Goal: Task Accomplishment & Management: Use online tool/utility

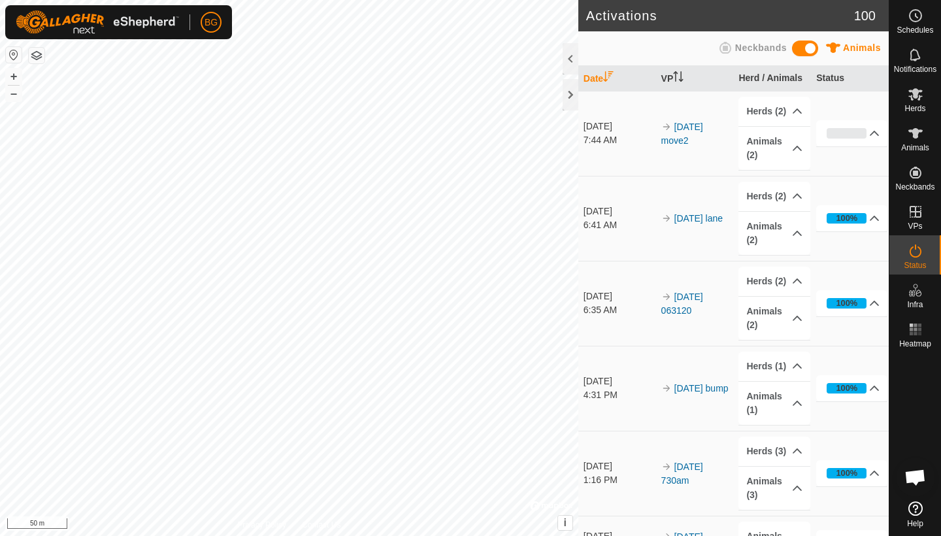
scroll to position [393, 0]
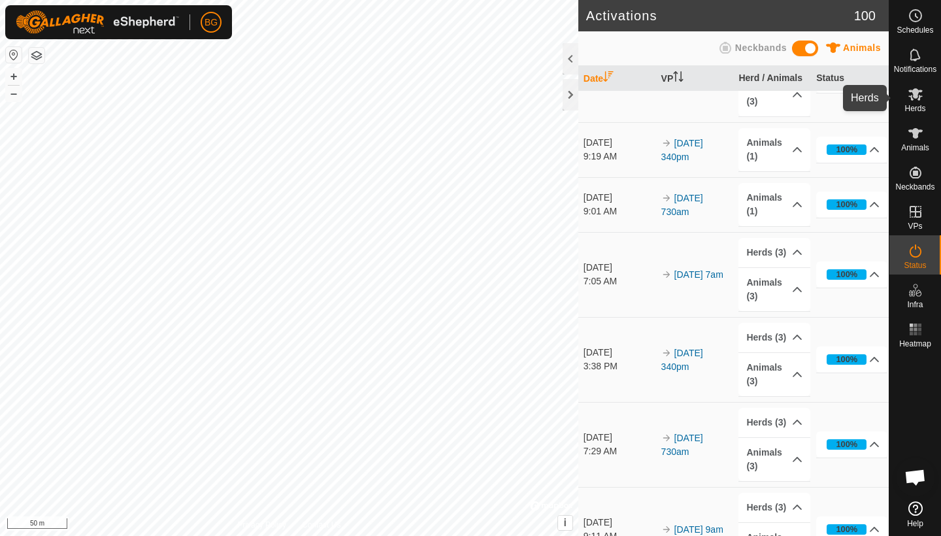
click at [920, 105] on span "Herds" at bounding box center [914, 109] width 21 height 8
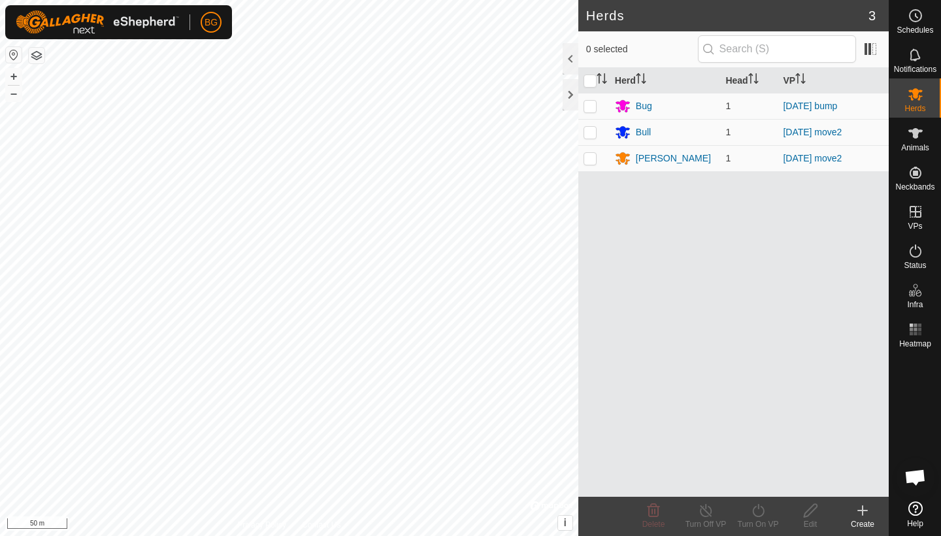
click at [860, 510] on icon at bounding box center [862, 510] width 9 height 0
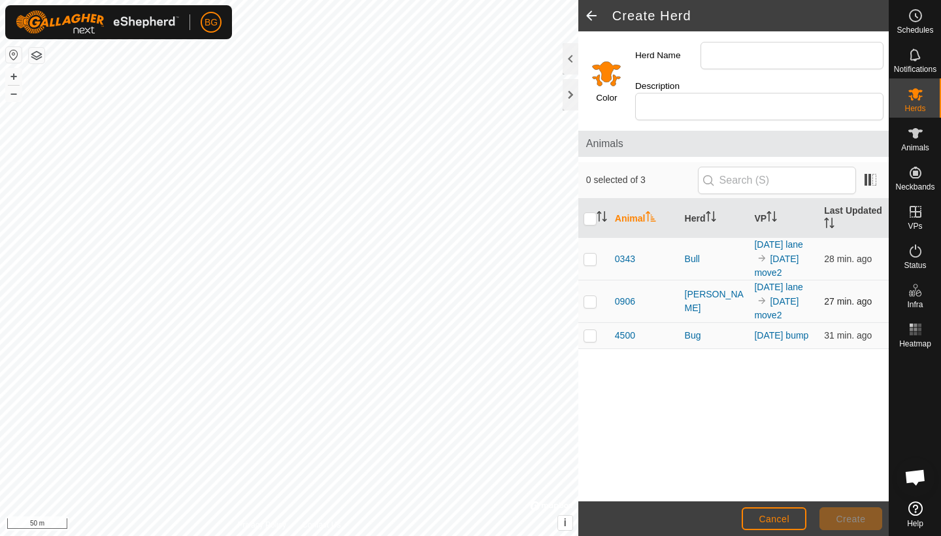
click at [592, 296] on p-checkbox at bounding box center [589, 301] width 13 height 10
checkbox input "true"
click at [591, 253] on p-checkbox at bounding box center [589, 258] width 13 height 10
checkbox input "true"
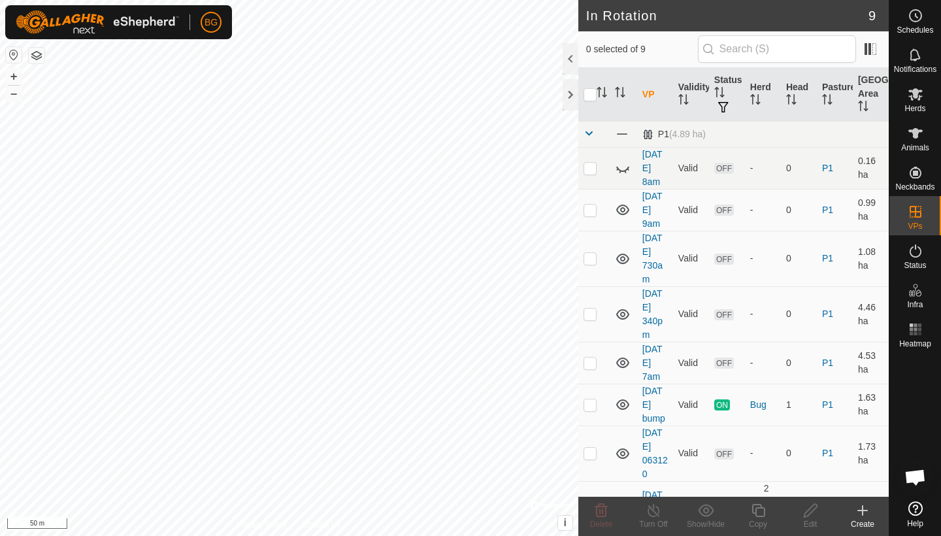
click at [860, 515] on icon at bounding box center [862, 510] width 16 height 16
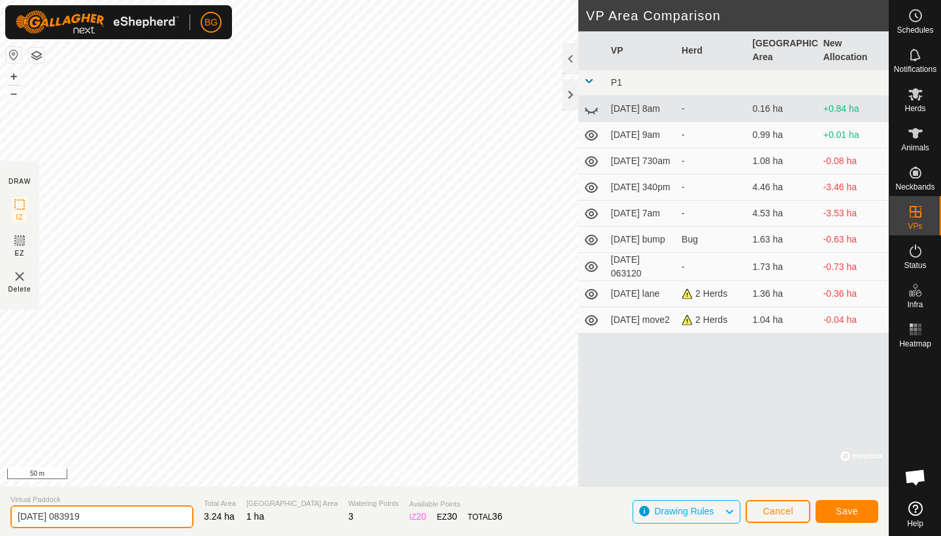
click at [117, 517] on input "[DATE] 083919" at bounding box center [101, 516] width 183 height 23
type input "[DATE] 3move"
click at [847, 513] on span "Save" at bounding box center [846, 511] width 22 height 10
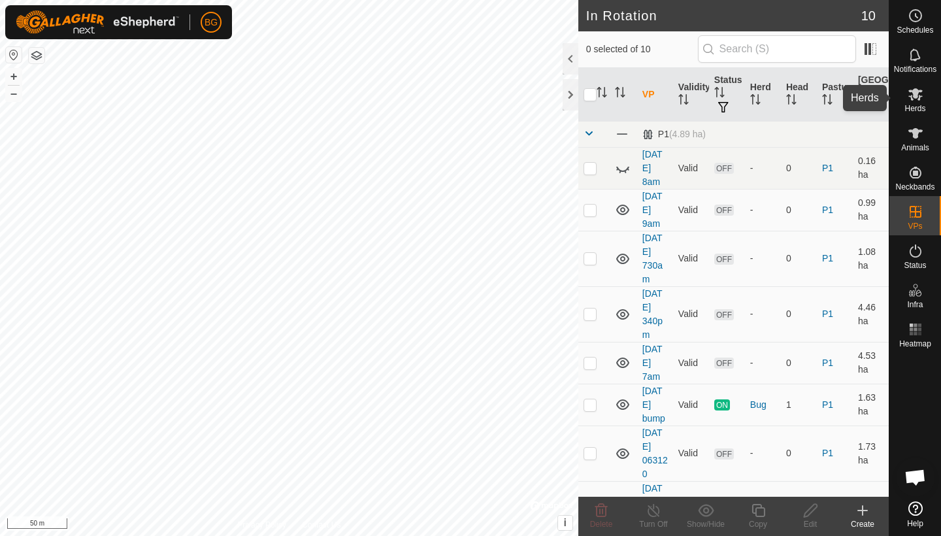
click at [915, 105] on span "Herds" at bounding box center [914, 109] width 21 height 8
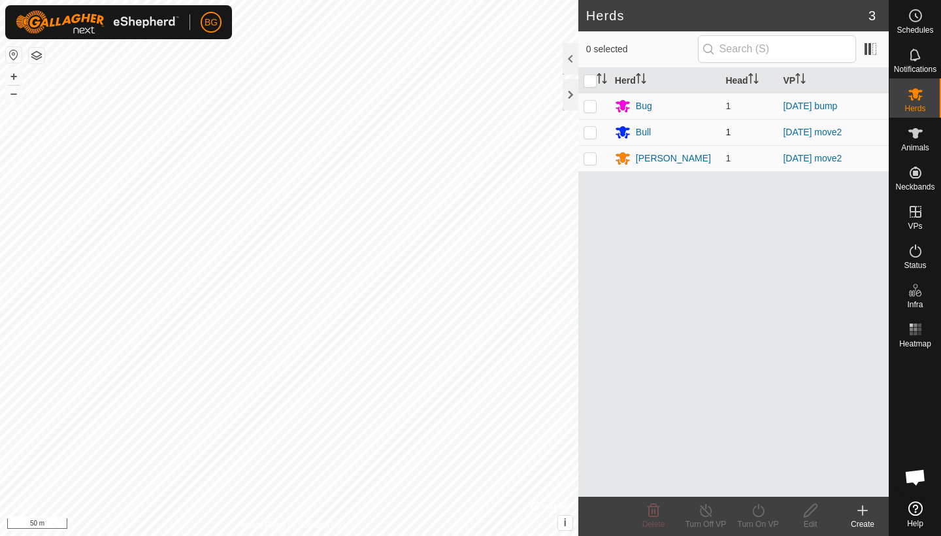
click at [594, 133] on p-checkbox at bounding box center [589, 132] width 13 height 10
checkbox input "true"
click at [593, 159] on p-checkbox at bounding box center [589, 158] width 13 height 10
checkbox input "true"
click at [760, 515] on icon at bounding box center [758, 510] width 16 height 16
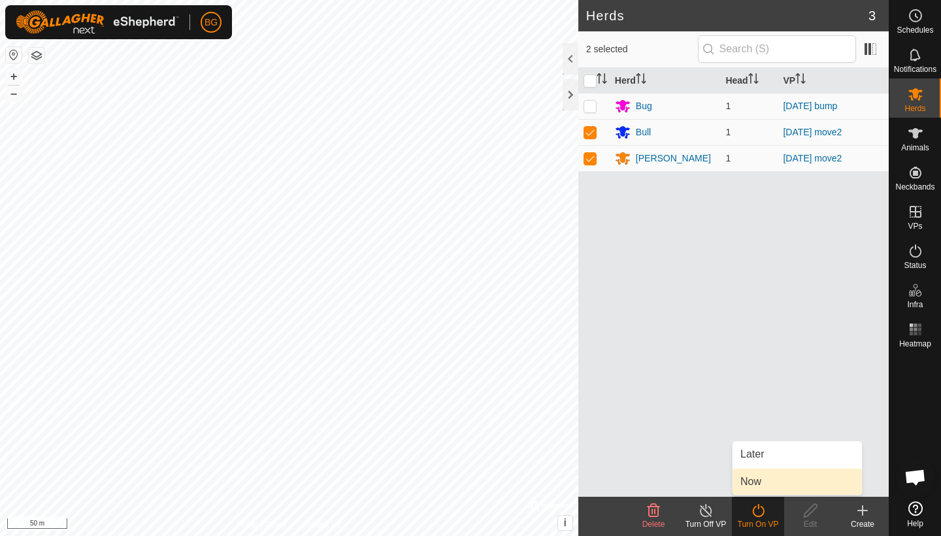
click at [760, 478] on link "Now" at bounding box center [796, 481] width 129 height 26
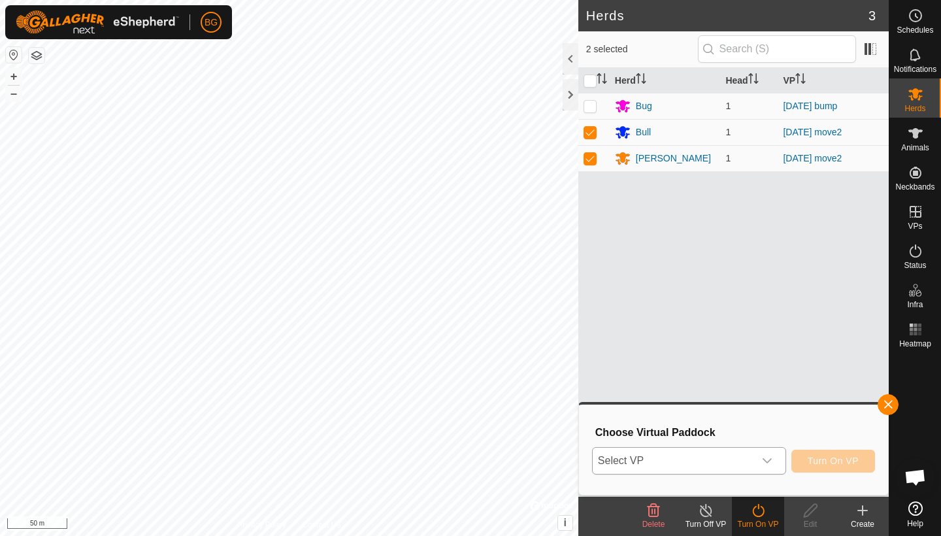
click at [769, 458] on icon "dropdown trigger" at bounding box center [767, 460] width 10 height 10
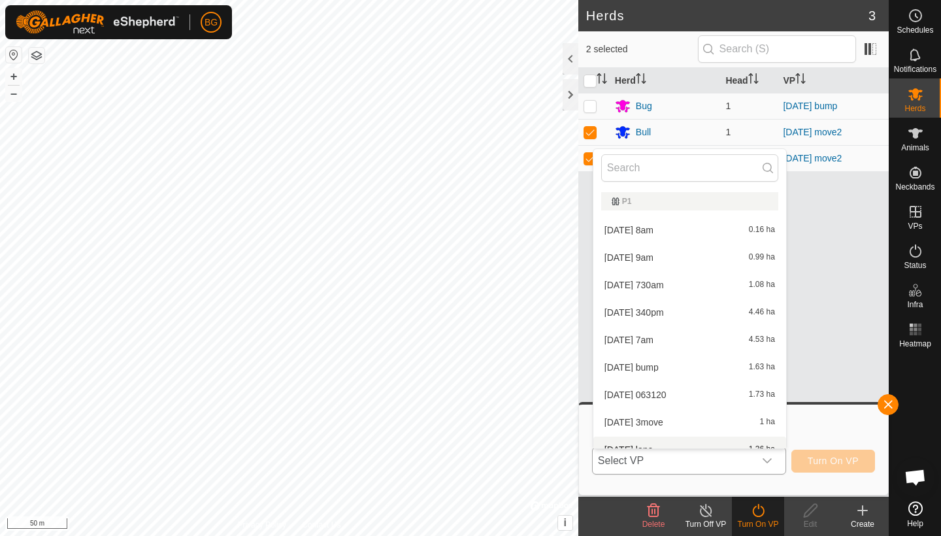
scroll to position [14, 0]
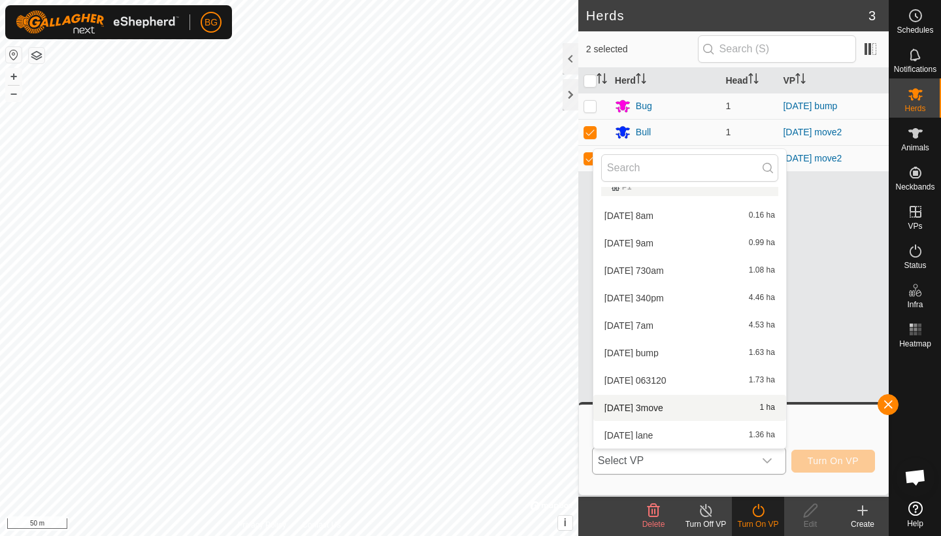
click at [687, 408] on li "[DATE] 3move 1 ha" at bounding box center [689, 408] width 193 height 26
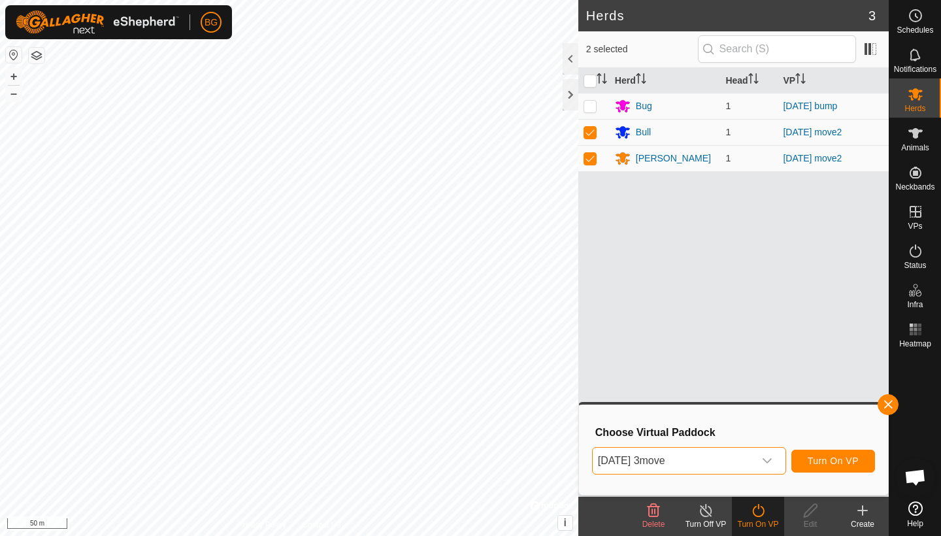
click at [830, 459] on span "Turn On VP" at bounding box center [832, 460] width 51 height 10
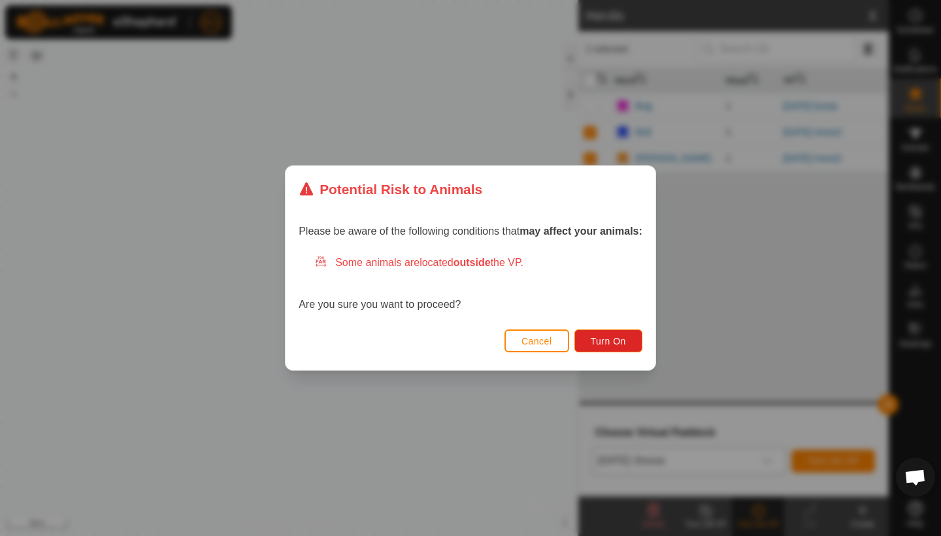
click at [539, 344] on span "Cancel" at bounding box center [536, 341] width 31 height 10
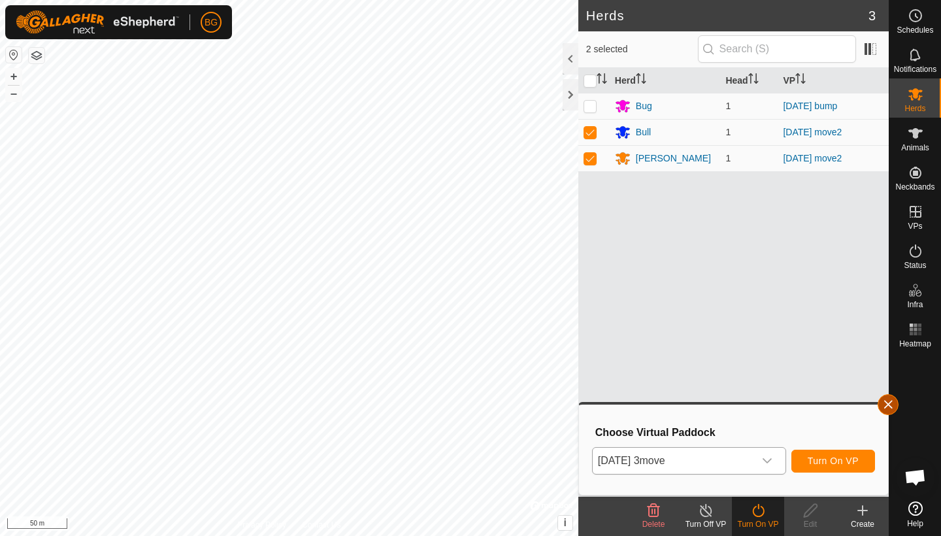
click at [883, 400] on button "button" at bounding box center [887, 404] width 21 height 21
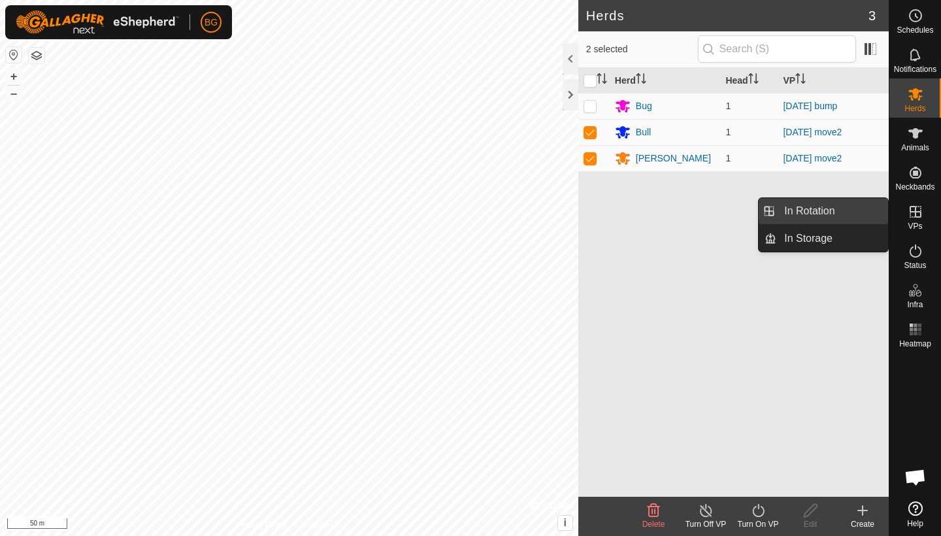
click at [828, 212] on link "In Rotation" at bounding box center [832, 211] width 112 height 26
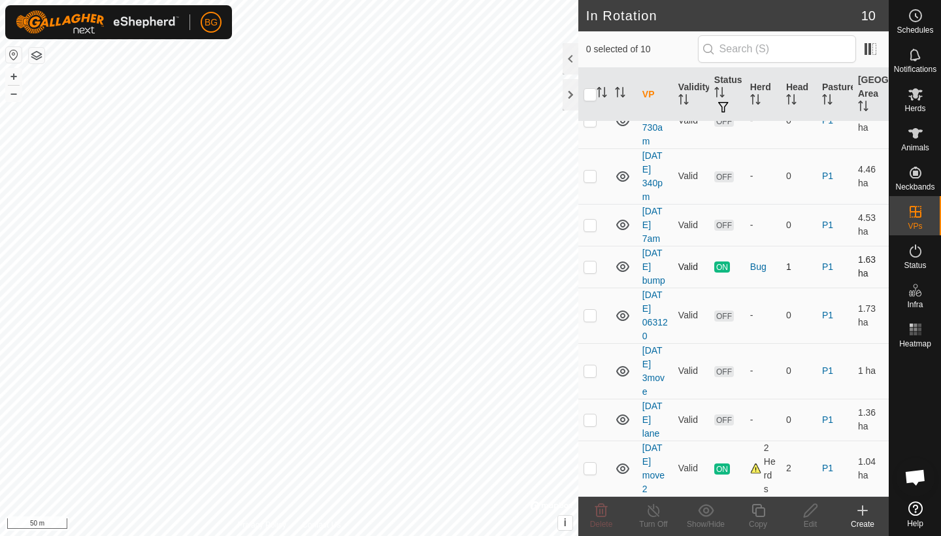
scroll to position [138, 0]
click at [656, 378] on link "[DATE] 3move" at bounding box center [653, 371] width 22 height 52
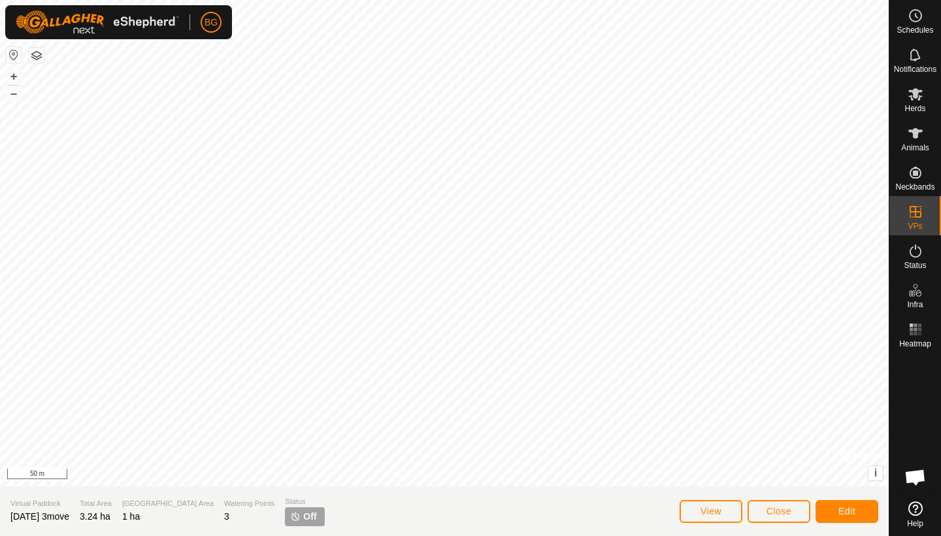
click at [715, 509] on span "View" at bounding box center [710, 511] width 21 height 10
click at [840, 508] on span "Edit" at bounding box center [846, 511] width 17 height 10
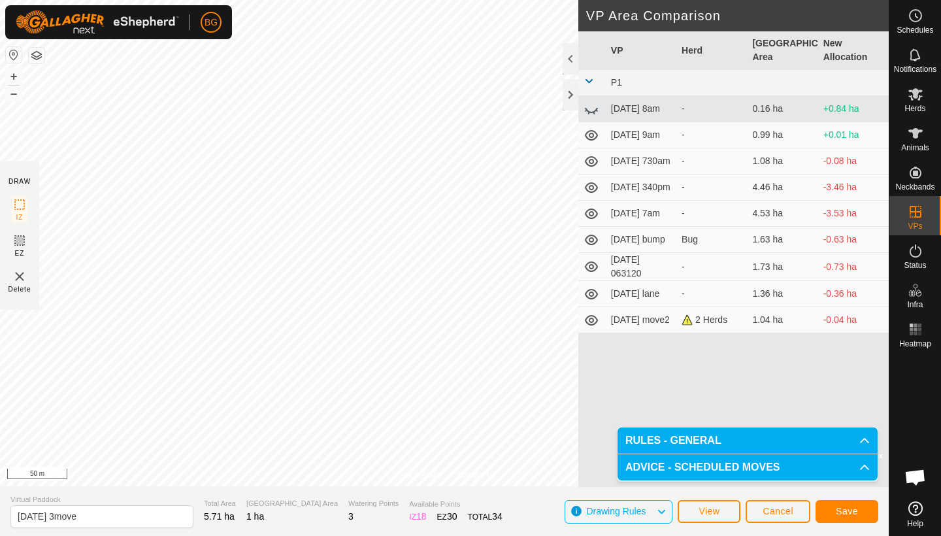
click at [852, 515] on span "Save" at bounding box center [846, 511] width 22 height 10
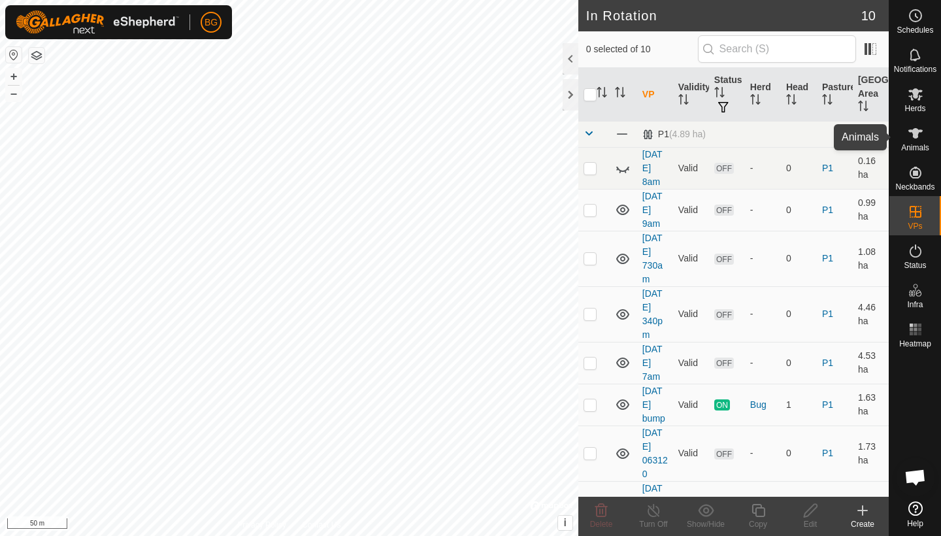
click at [913, 140] on icon at bounding box center [915, 133] width 16 height 16
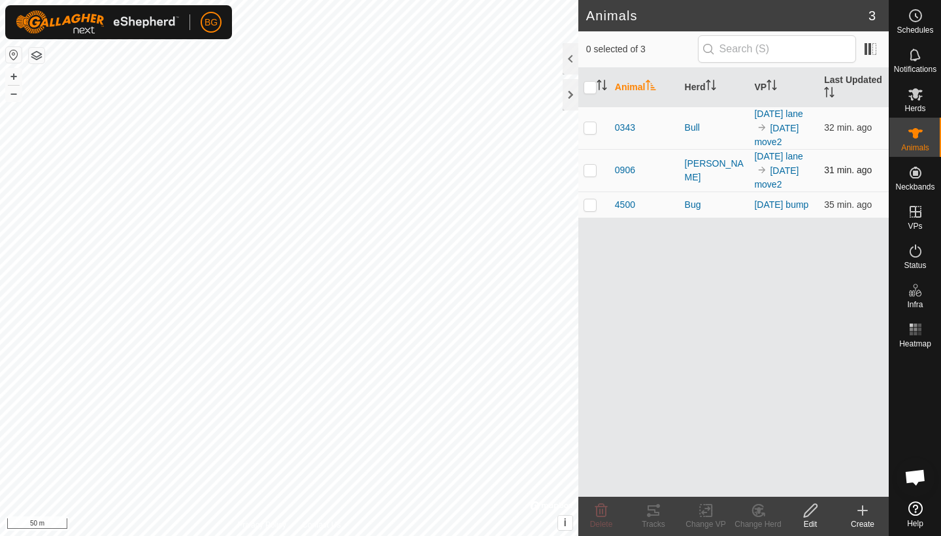
click at [589, 172] on p-checkbox at bounding box center [589, 170] width 13 height 10
checkbox input "true"
click at [591, 129] on p-checkbox at bounding box center [589, 127] width 13 height 10
checkbox input "true"
click at [702, 508] on icon at bounding box center [706, 510] width 16 height 16
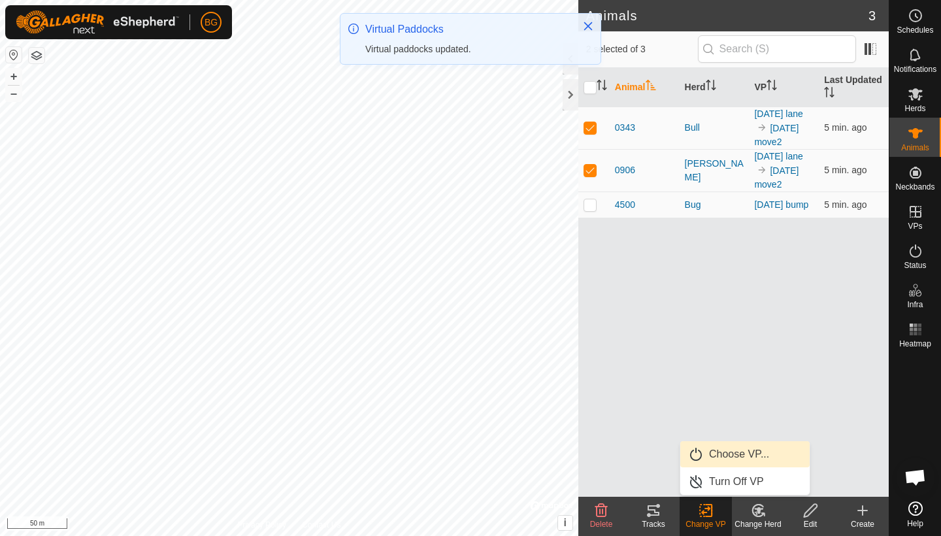
click at [729, 454] on link "Choose VP..." at bounding box center [744, 454] width 129 height 26
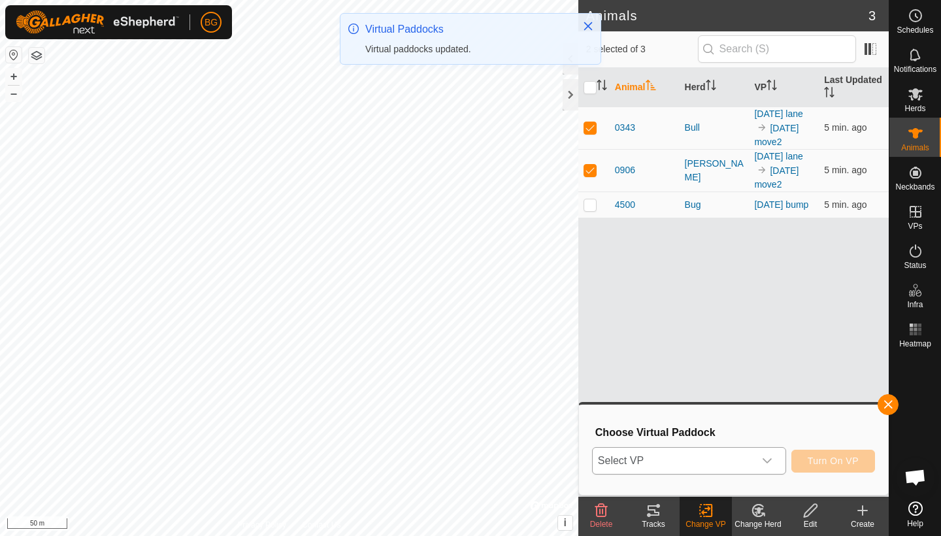
click at [762, 461] on icon "dropdown trigger" at bounding box center [767, 460] width 10 height 10
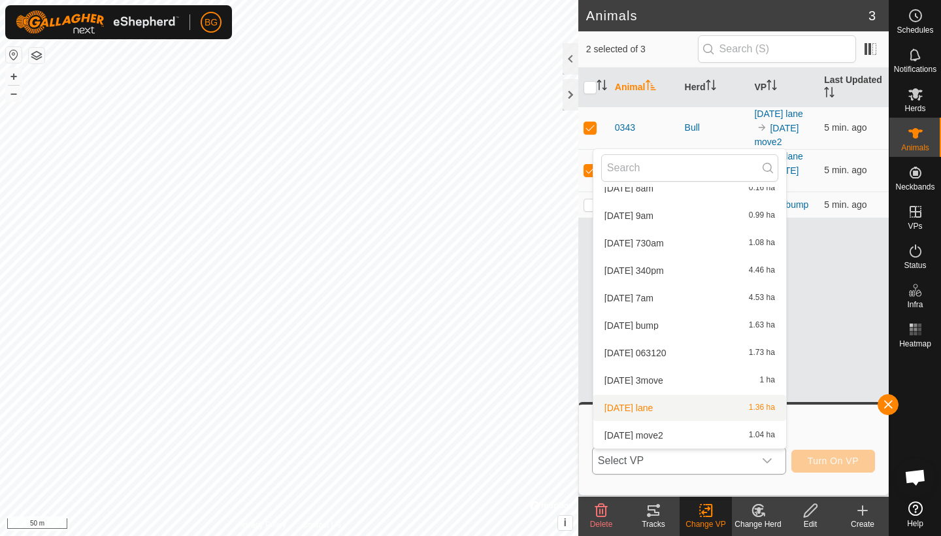
scroll to position [42, 0]
click at [670, 377] on li "[DATE] 3move 1 ha" at bounding box center [689, 380] width 193 height 26
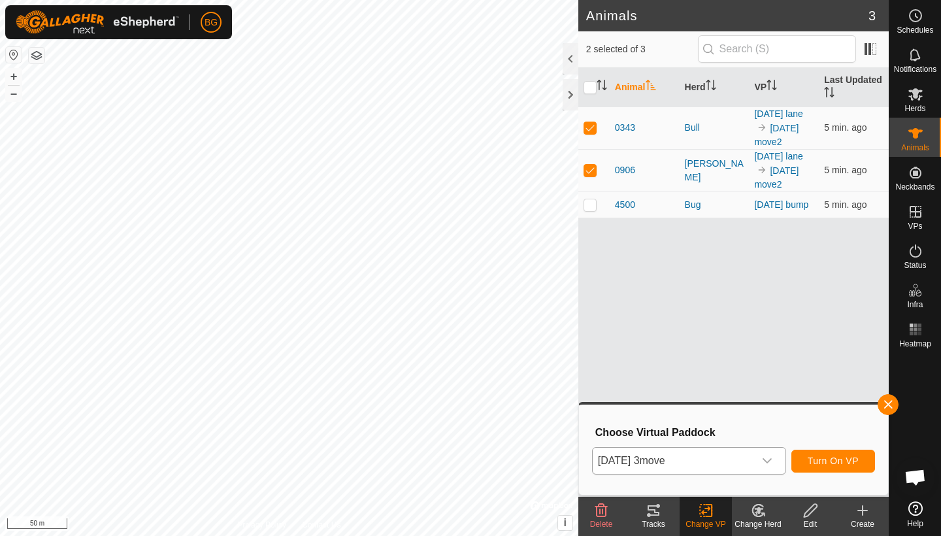
click at [840, 462] on span "Turn On VP" at bounding box center [832, 460] width 51 height 10
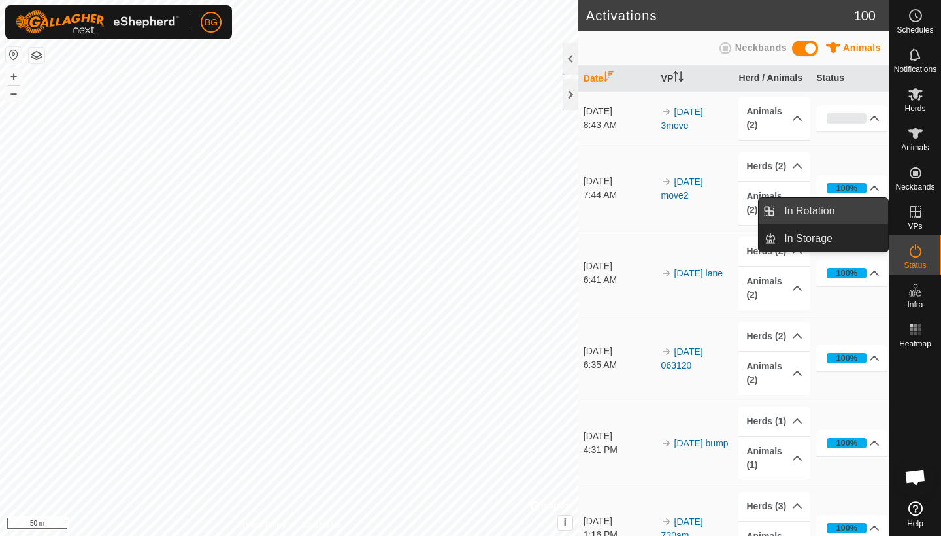
click at [825, 210] on link "In Rotation" at bounding box center [832, 211] width 112 height 26
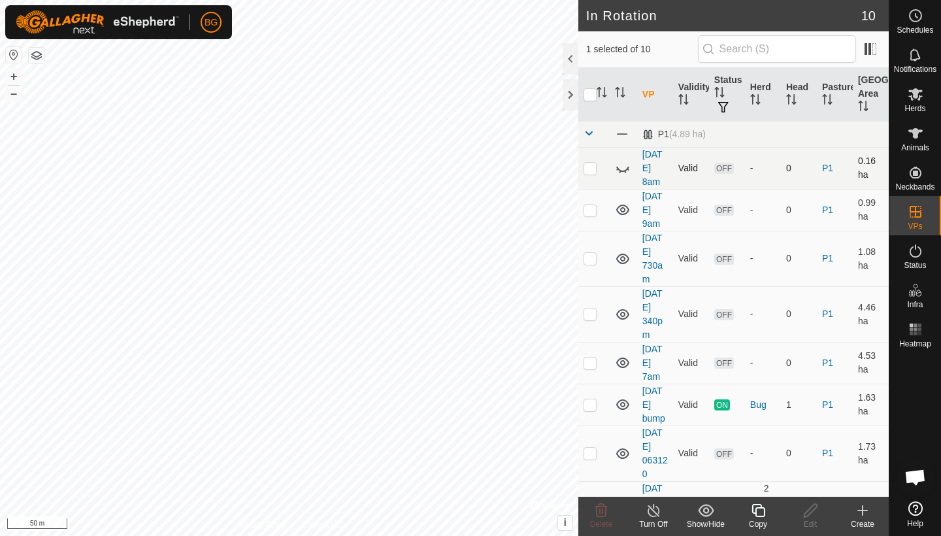
click at [590, 169] on p-checkbox at bounding box center [589, 168] width 13 height 10
checkbox input "true"
click at [594, 212] on p-checkbox at bounding box center [589, 209] width 13 height 10
checkbox input "true"
click at [591, 259] on p-checkbox at bounding box center [589, 258] width 13 height 10
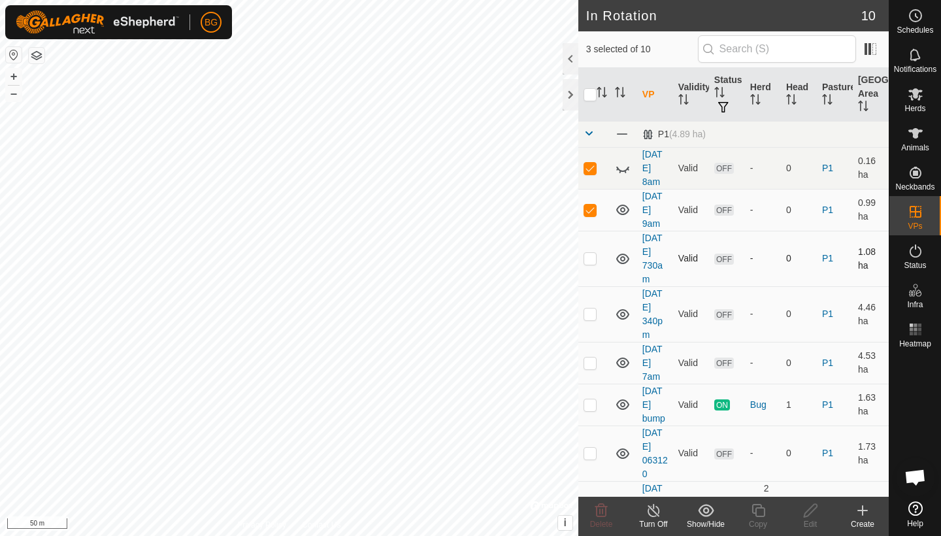
checkbox input "true"
click at [591, 316] on p-checkbox at bounding box center [589, 313] width 13 height 10
checkbox input "true"
click at [593, 367] on p-checkbox at bounding box center [589, 362] width 13 height 10
click at [591, 372] on td at bounding box center [593, 363] width 31 height 42
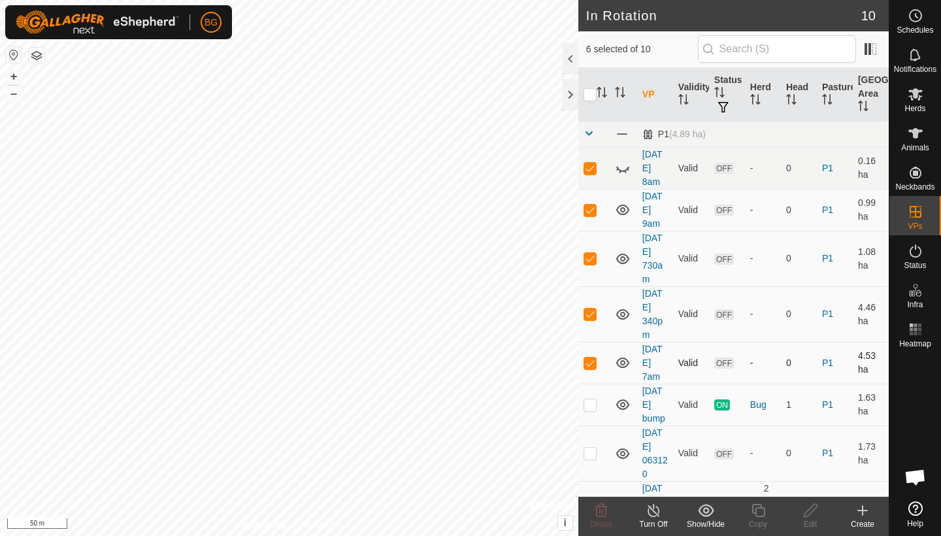
checkbox input "false"
click at [589, 316] on p-checkbox at bounding box center [589, 313] width 13 height 10
checkbox input "false"
click at [592, 168] on p-checkbox at bounding box center [589, 168] width 13 height 10
checkbox input "false"
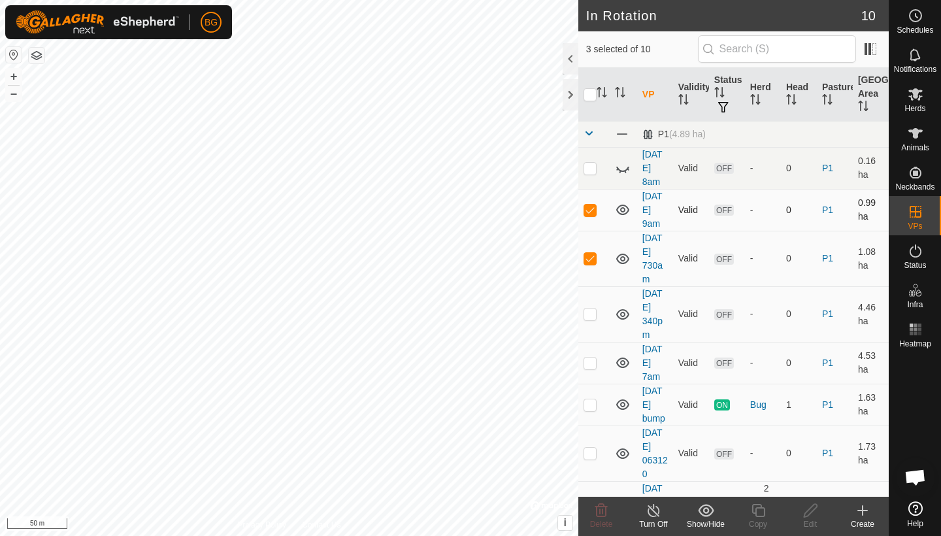
click at [589, 210] on p-checkbox at bounding box center [589, 209] width 13 height 10
checkbox input "false"
click at [589, 257] on p-checkbox at bounding box center [589, 258] width 13 height 10
checkbox input "true"
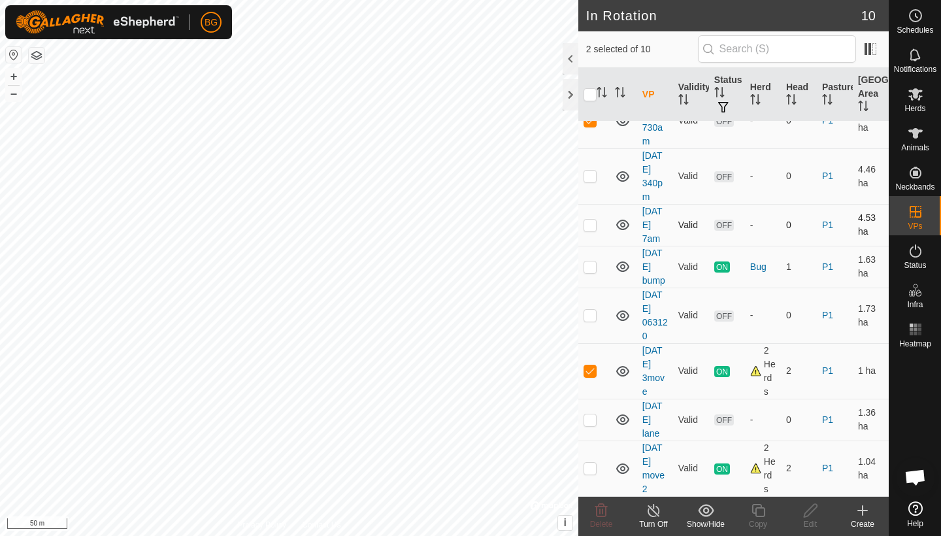
scroll to position [138, 0]
click at [592, 468] on p-checkbox at bounding box center [589, 467] width 13 height 10
checkbox input "true"
click at [589, 371] on p-checkbox at bounding box center [589, 370] width 13 height 10
checkbox input "false"
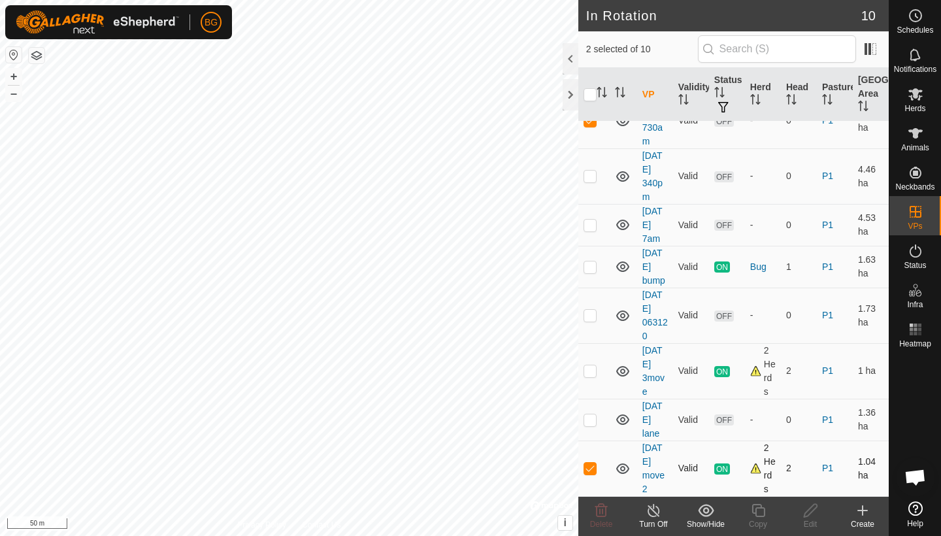
click at [591, 468] on p-checkbox at bounding box center [589, 467] width 13 height 10
checkbox input "false"
click at [591, 420] on p-checkbox at bounding box center [589, 419] width 13 height 10
checkbox input "true"
click at [591, 317] on p-checkbox at bounding box center [589, 315] width 13 height 10
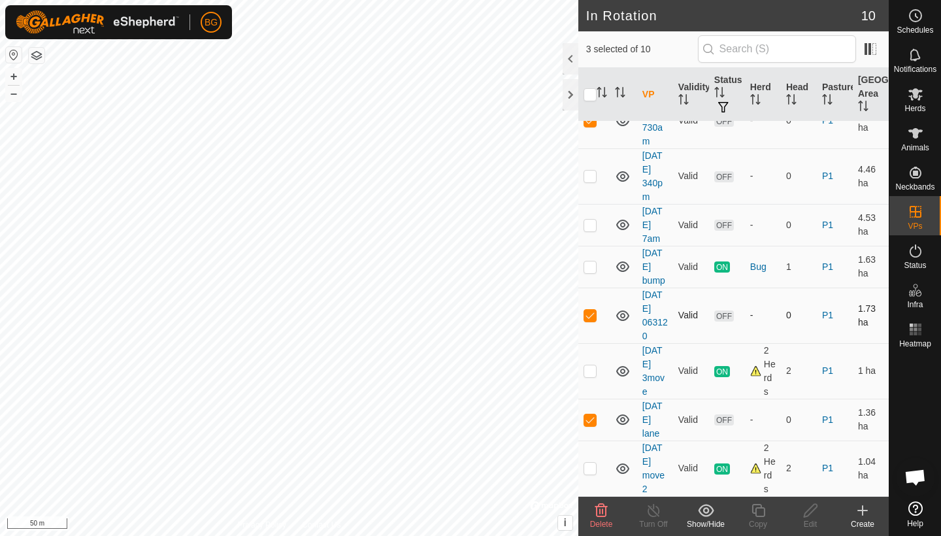
click at [591, 317] on p-checkbox at bounding box center [589, 315] width 13 height 10
checkbox input "true"
click at [592, 223] on p-checkbox at bounding box center [589, 224] width 13 height 10
checkbox input "true"
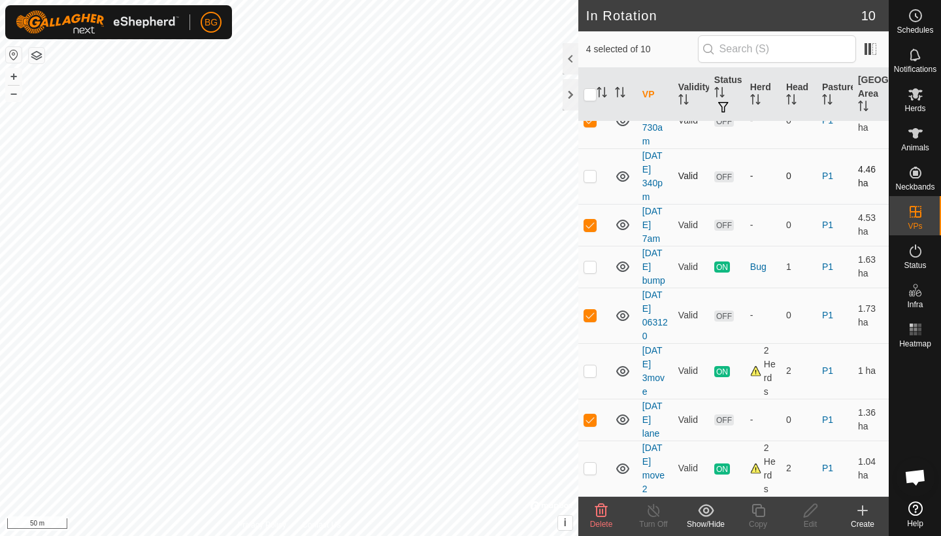
click at [592, 179] on p-checkbox at bounding box center [589, 175] width 13 height 10
checkbox input "true"
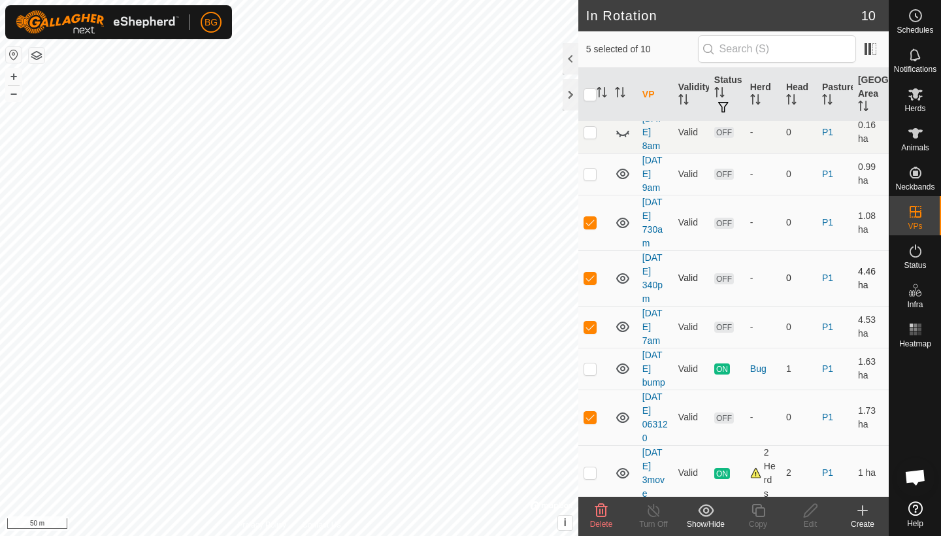
scroll to position [20, 0]
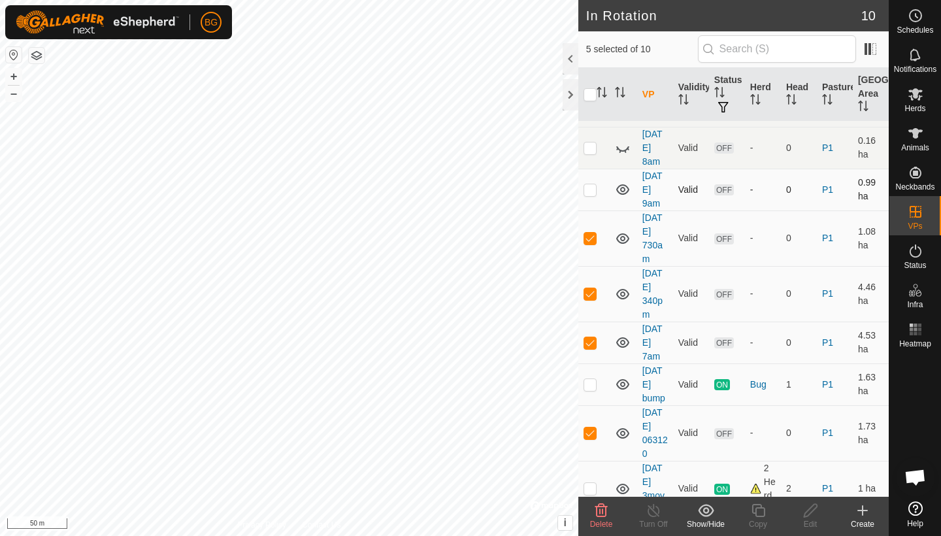
click at [587, 198] on td at bounding box center [593, 190] width 31 height 42
checkbox input "true"
click at [591, 151] on p-checkbox at bounding box center [589, 147] width 13 height 10
checkbox input "true"
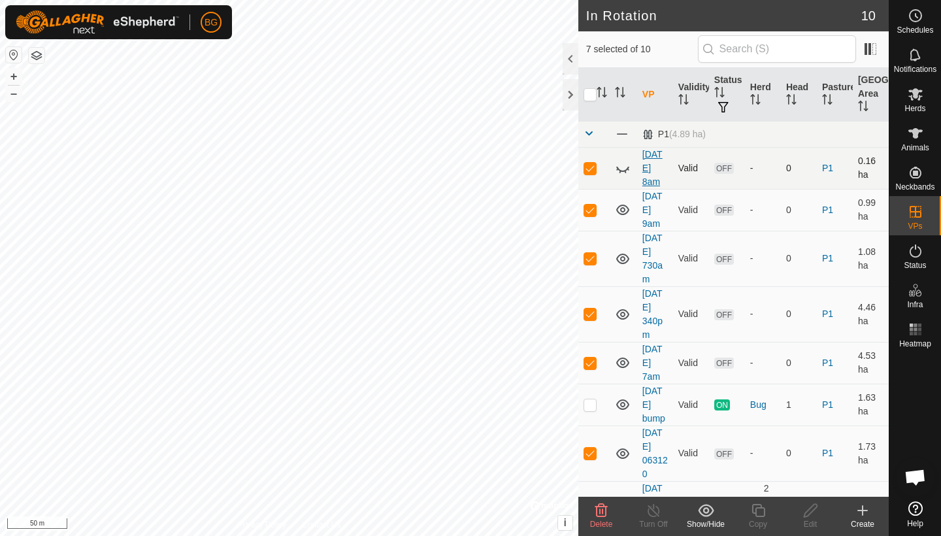
scroll to position [0, 0]
click at [603, 509] on icon at bounding box center [601, 510] width 12 height 13
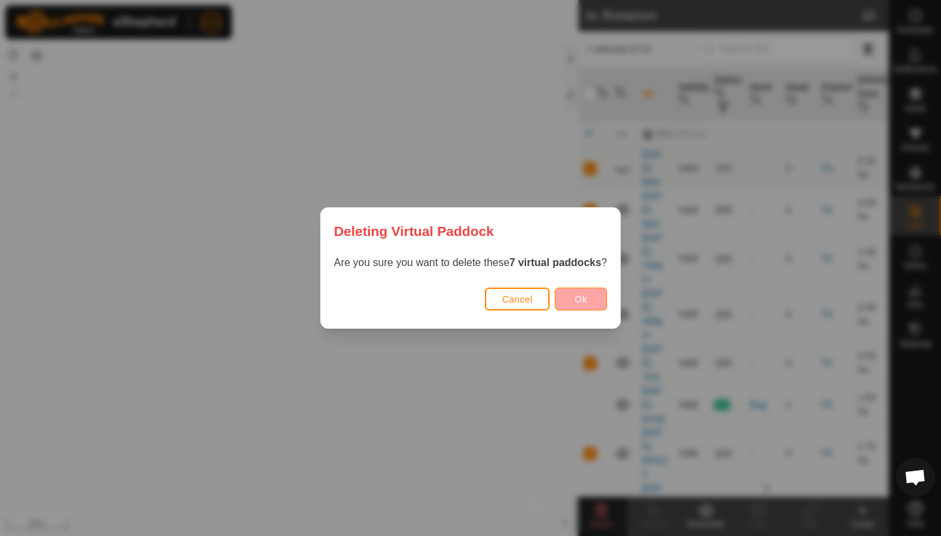
click at [584, 300] on span "Ok" at bounding box center [581, 299] width 12 height 10
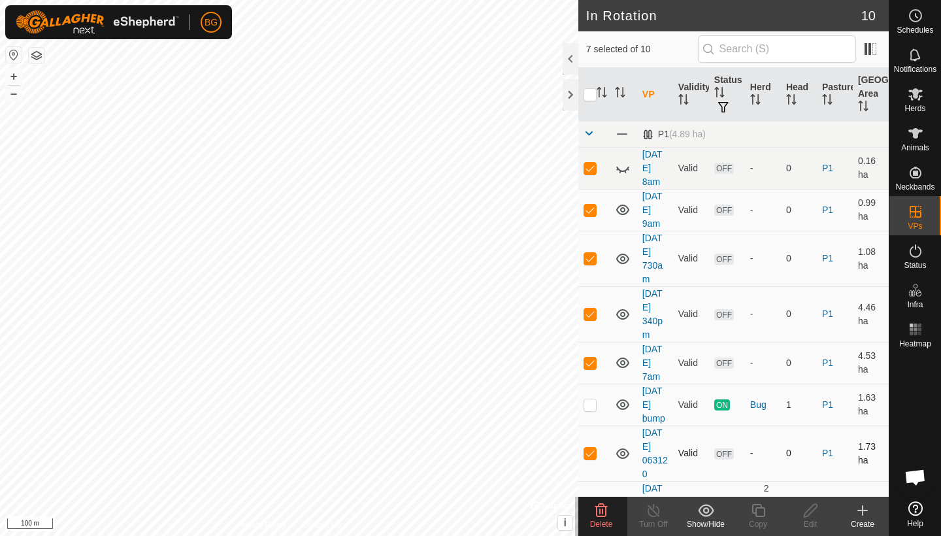
click at [591, 456] on p-checkbox at bounding box center [589, 452] width 13 height 10
checkbox input "false"
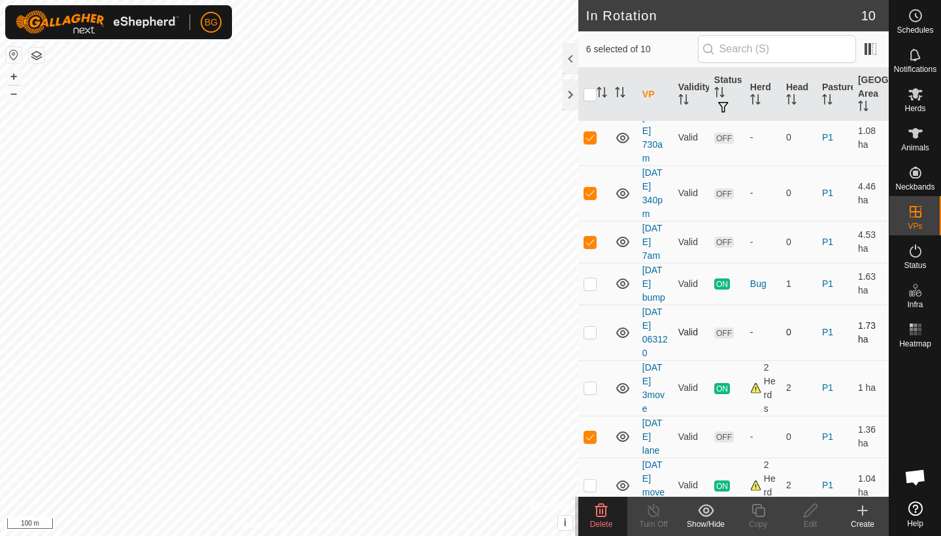
scroll to position [138, 0]
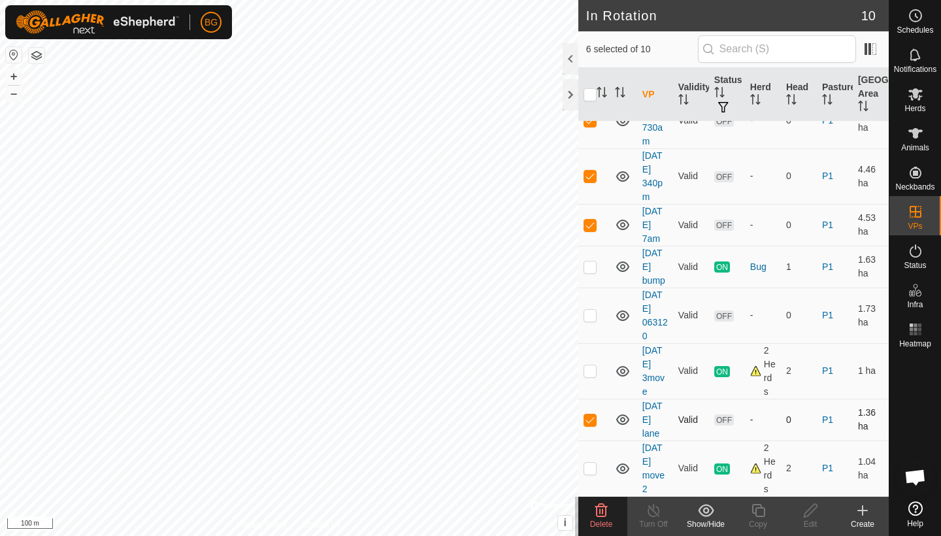
click at [586, 421] on p-checkbox at bounding box center [589, 419] width 13 height 10
checkbox input "false"
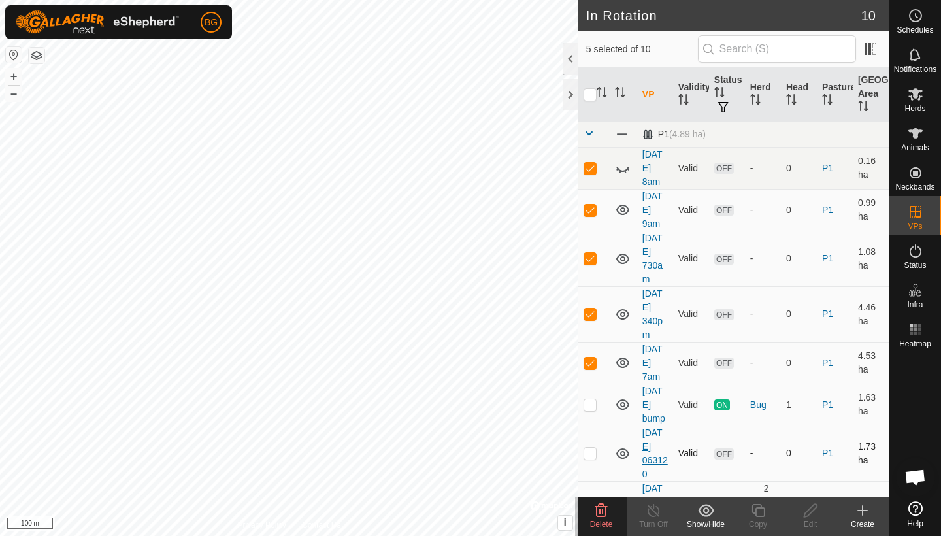
scroll to position [0, 0]
click at [587, 363] on p-checkbox at bounding box center [589, 362] width 13 height 10
checkbox input "false"
click at [623, 169] on icon at bounding box center [623, 168] width 16 height 16
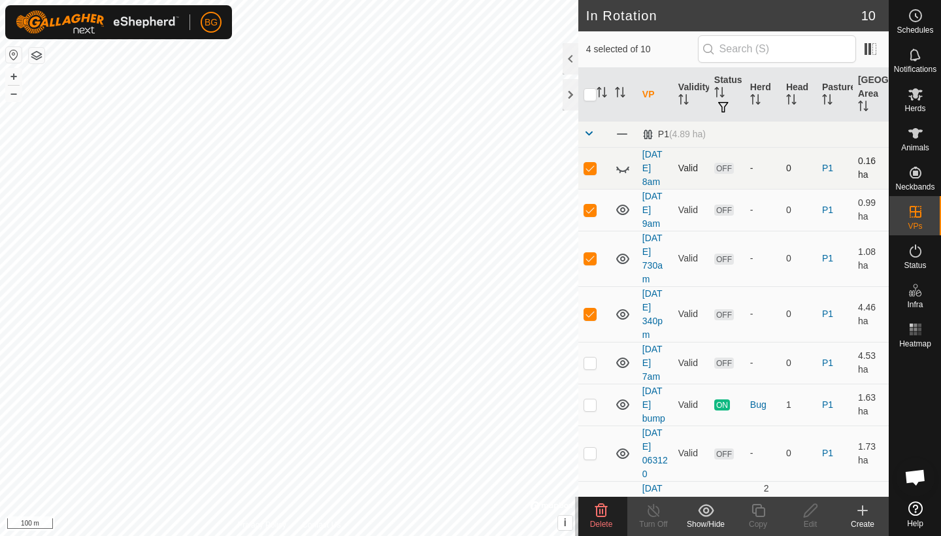
click at [592, 169] on p-checkbox at bounding box center [589, 168] width 13 height 10
checkbox input "false"
click at [592, 207] on p-checkbox at bounding box center [589, 209] width 13 height 10
checkbox input "false"
click at [589, 263] on p-checkbox at bounding box center [589, 258] width 13 height 10
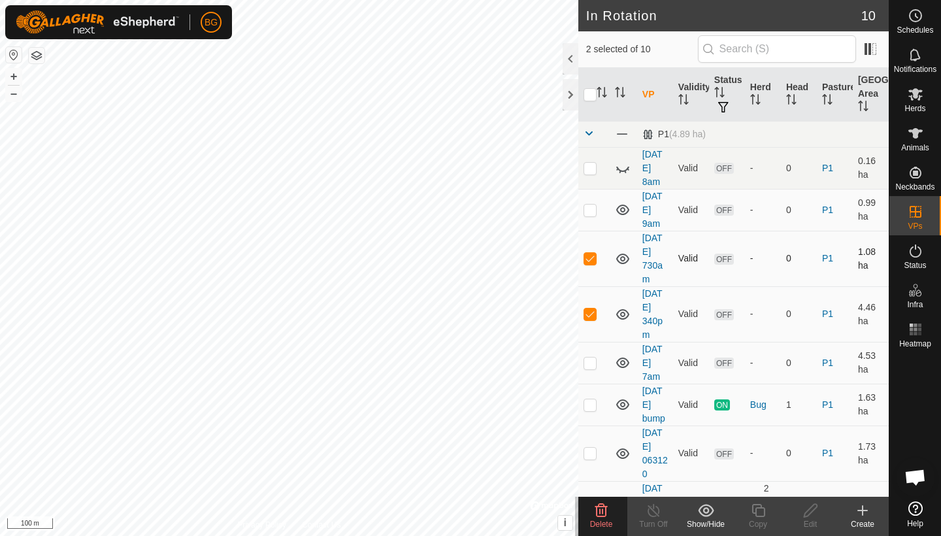
checkbox input "false"
click at [589, 315] on p-checkbox at bounding box center [589, 313] width 13 height 10
click at [600, 510] on icon at bounding box center [601, 510] width 12 height 13
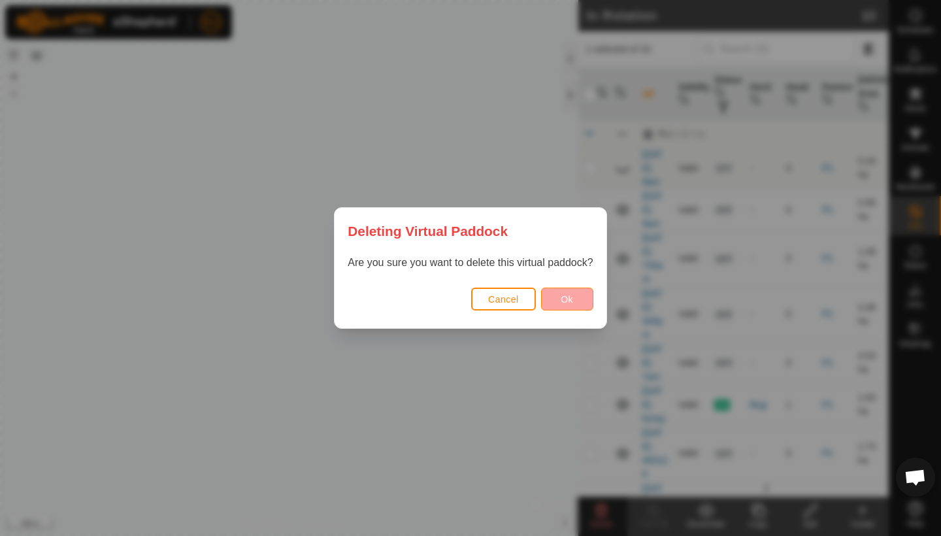
click at [566, 297] on span "Ok" at bounding box center [566, 299] width 12 height 10
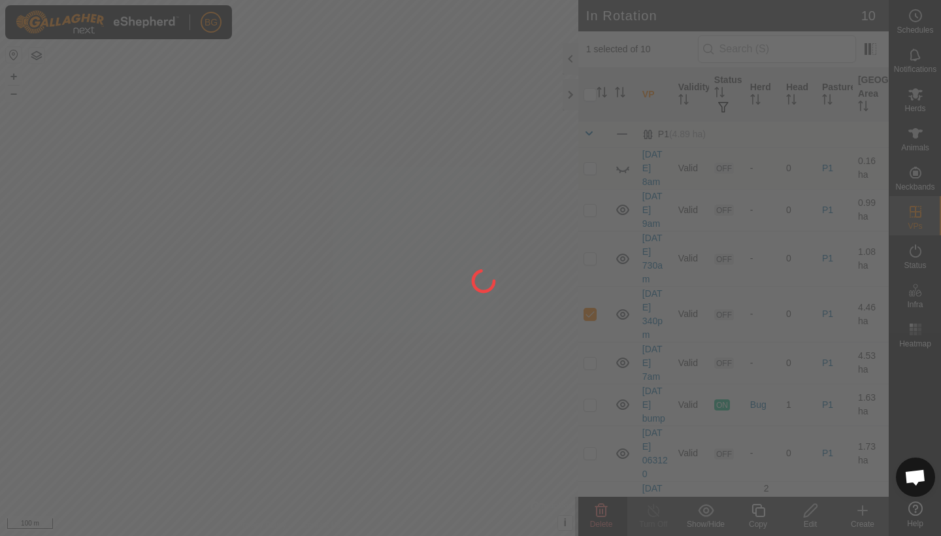
checkbox input "false"
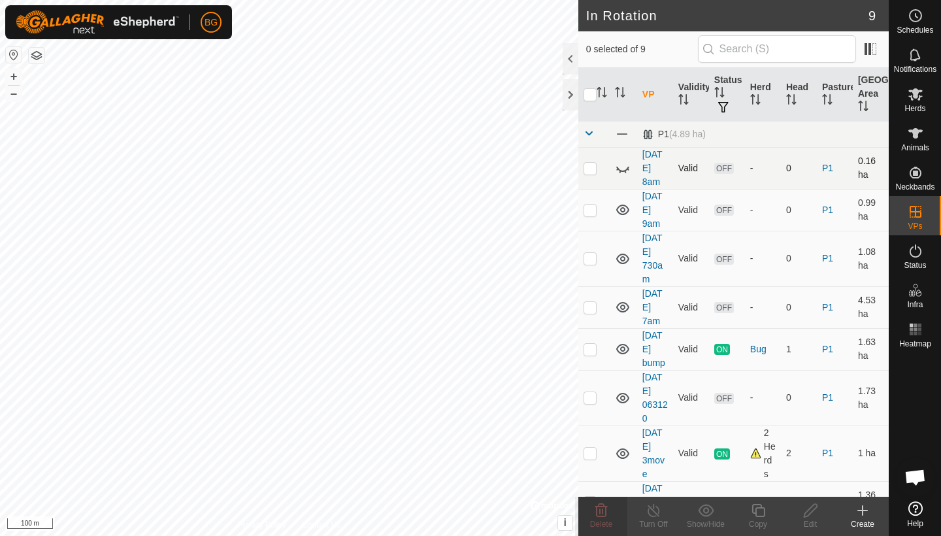
click at [589, 173] on p-checkbox at bounding box center [589, 168] width 13 height 10
checkbox input "true"
click at [600, 511] on icon at bounding box center [601, 510] width 12 height 13
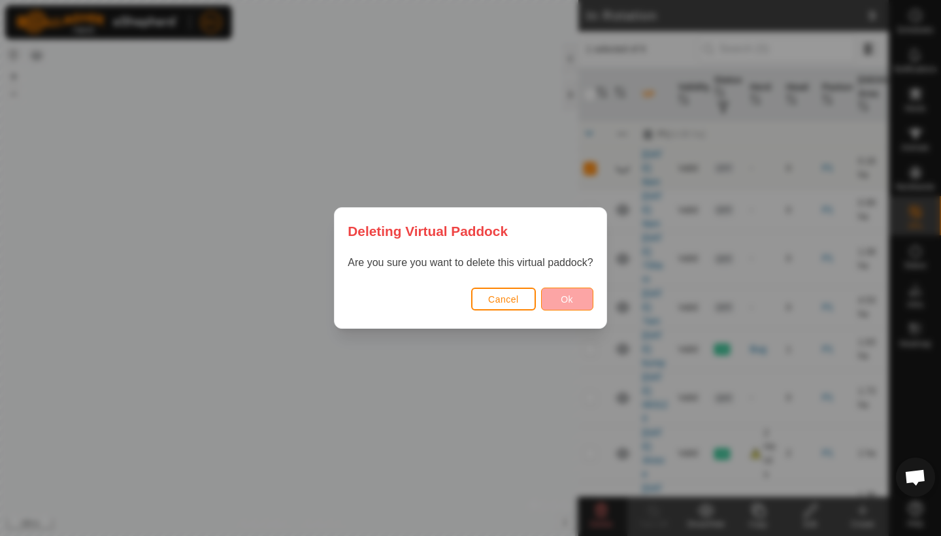
click at [570, 296] on span "Ok" at bounding box center [566, 299] width 12 height 10
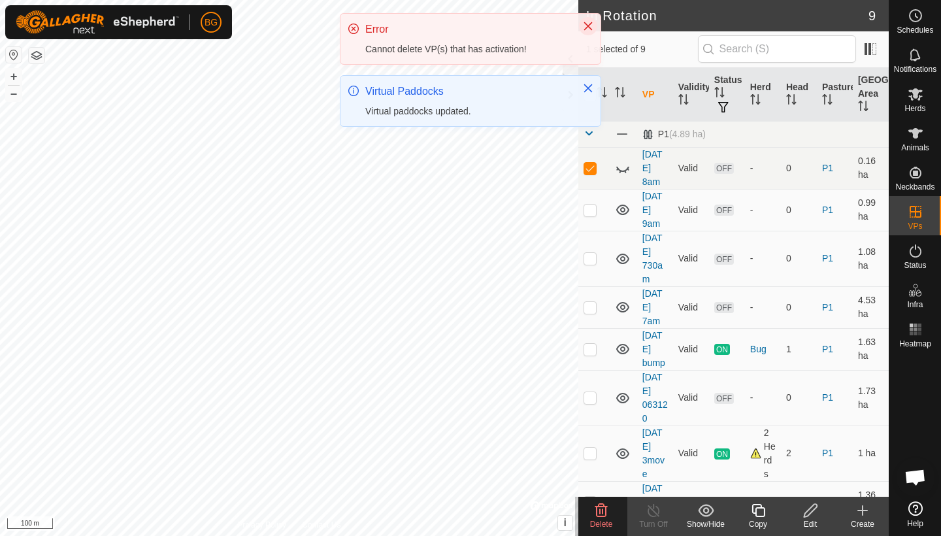
click at [586, 25] on icon "Close" at bounding box center [588, 26] width 10 height 10
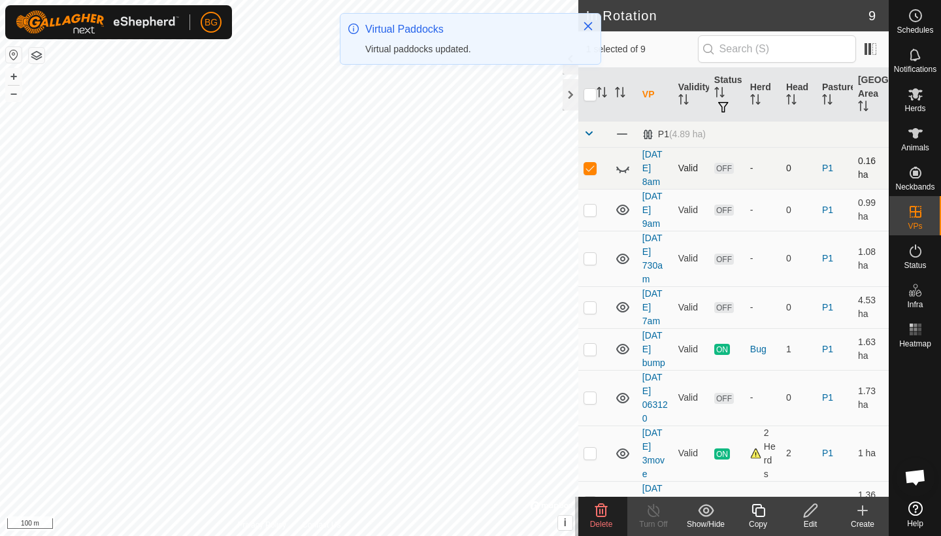
click at [621, 169] on icon at bounding box center [623, 168] width 16 height 16
click at [589, 28] on icon "Close" at bounding box center [588, 26] width 10 height 10
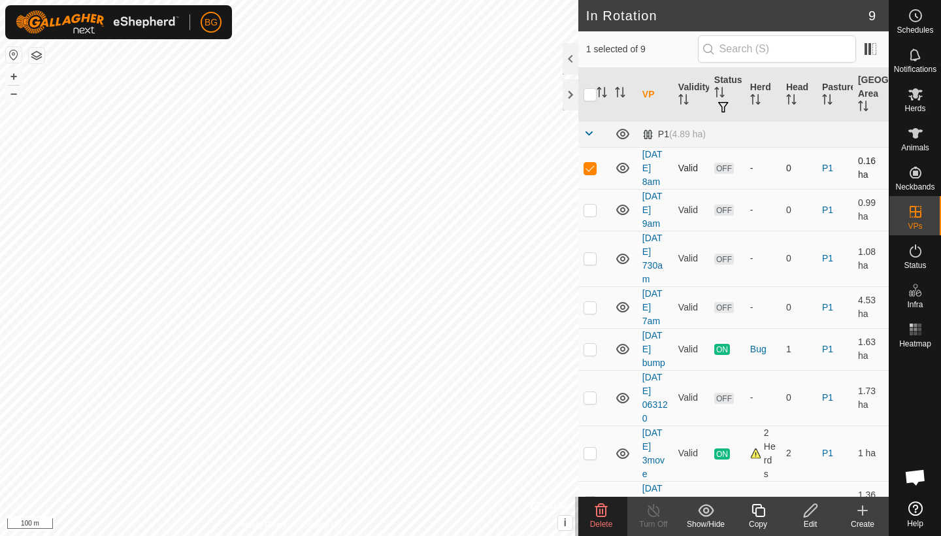
click at [593, 172] on p-checkbox at bounding box center [589, 168] width 13 height 10
checkbox input "false"
click at [592, 211] on p-checkbox at bounding box center [589, 209] width 13 height 10
click at [600, 520] on span "Delete" at bounding box center [601, 523] width 23 height 9
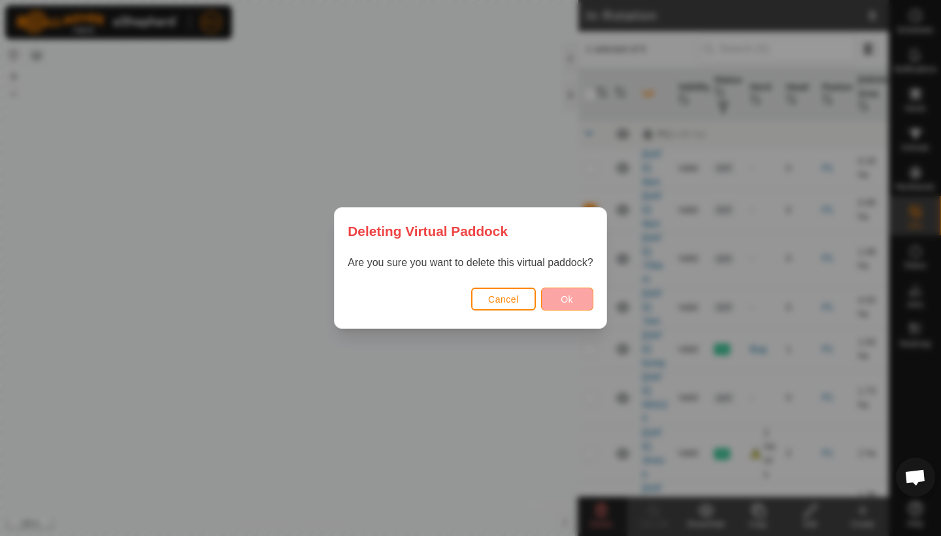
click at [570, 297] on span "Ok" at bounding box center [566, 299] width 12 height 10
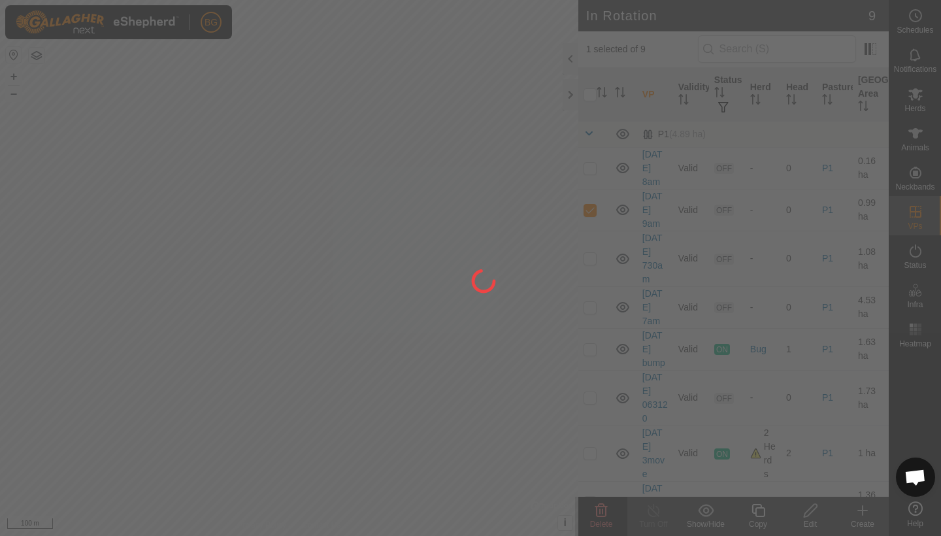
checkbox input "false"
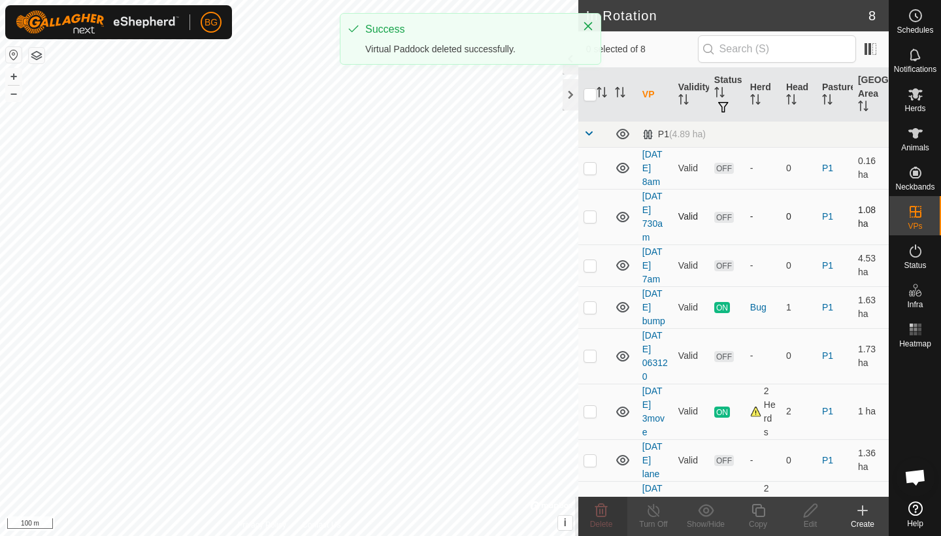
click at [589, 217] on p-checkbox at bounding box center [589, 216] width 13 height 10
checkbox input "true"
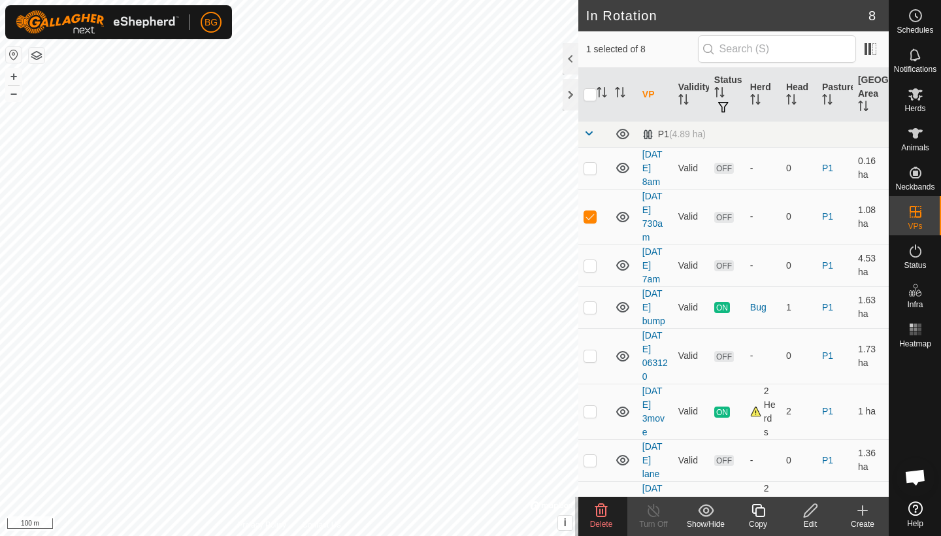
click at [604, 515] on icon at bounding box center [601, 510] width 16 height 16
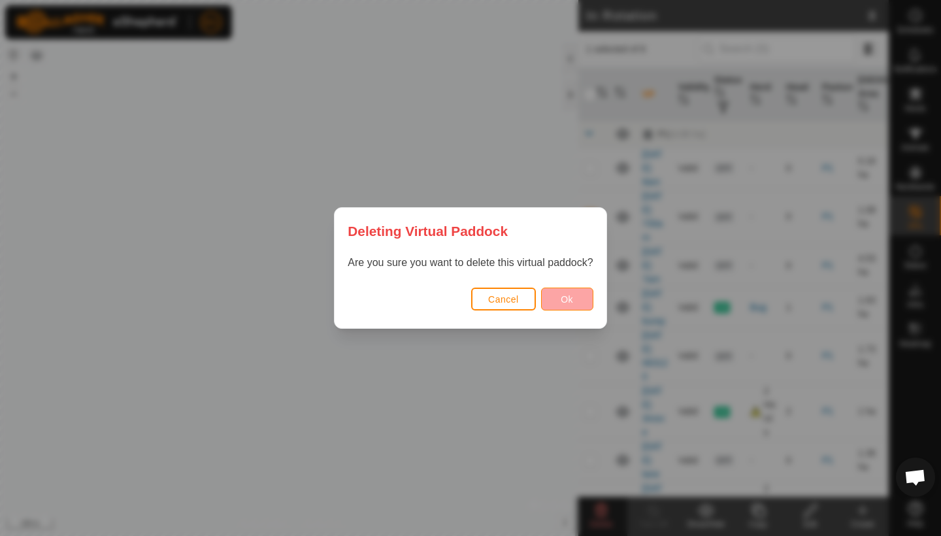
click at [575, 295] on button "Ok" at bounding box center [567, 298] width 52 height 23
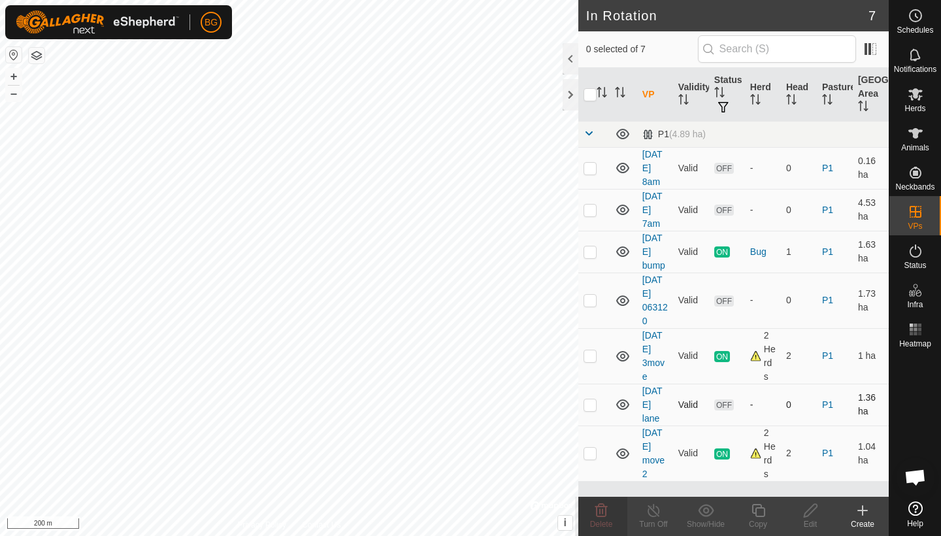
click at [592, 406] on p-checkbox at bounding box center [589, 404] width 13 height 10
click at [601, 513] on icon at bounding box center [601, 510] width 16 height 16
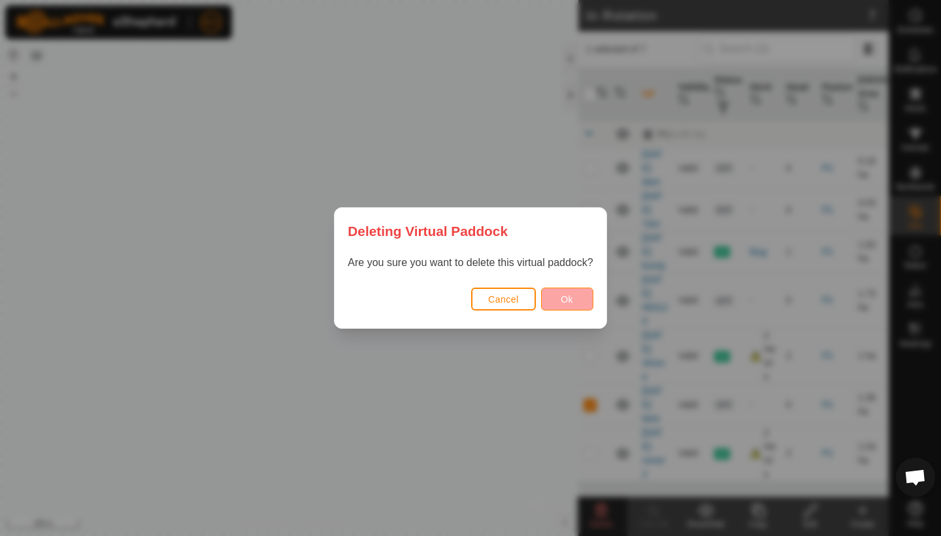
click at [579, 297] on button "Ok" at bounding box center [567, 298] width 52 height 23
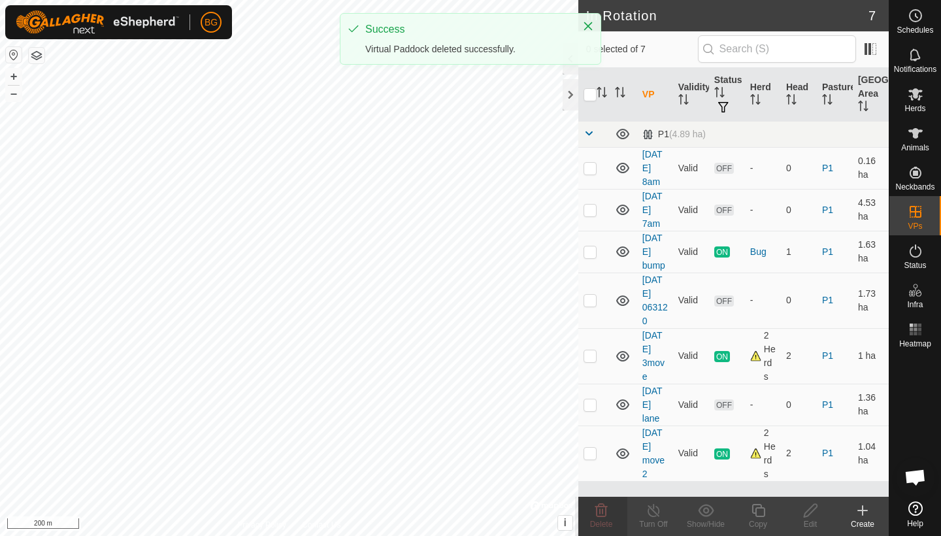
checkbox input "false"
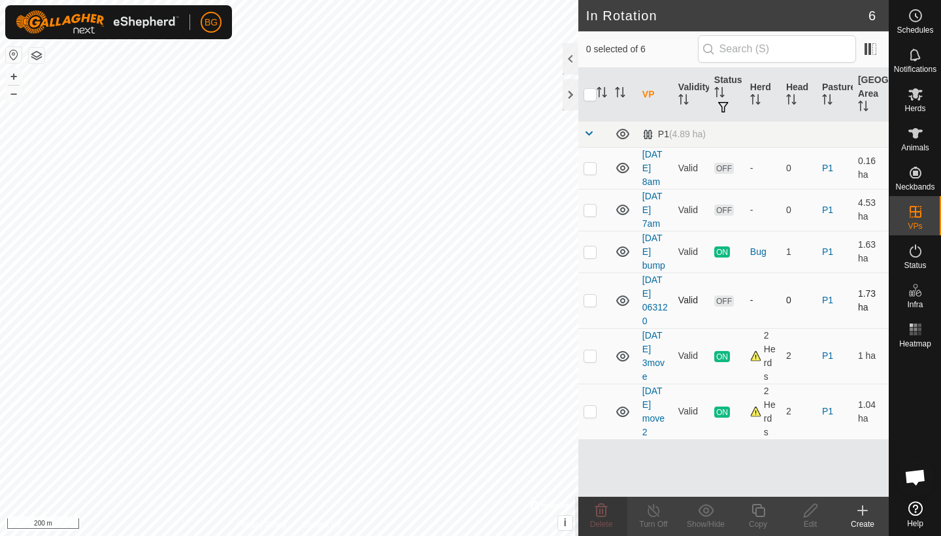
click at [592, 300] on p-checkbox at bounding box center [589, 300] width 13 height 10
checkbox input "true"
click at [601, 510] on icon at bounding box center [601, 510] width 16 height 16
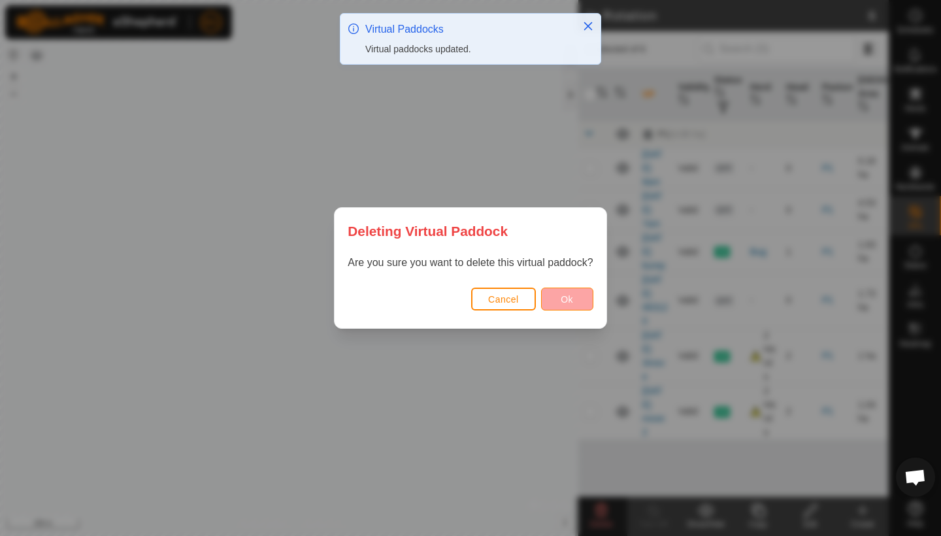
click at [561, 300] on span "Ok" at bounding box center [566, 299] width 12 height 10
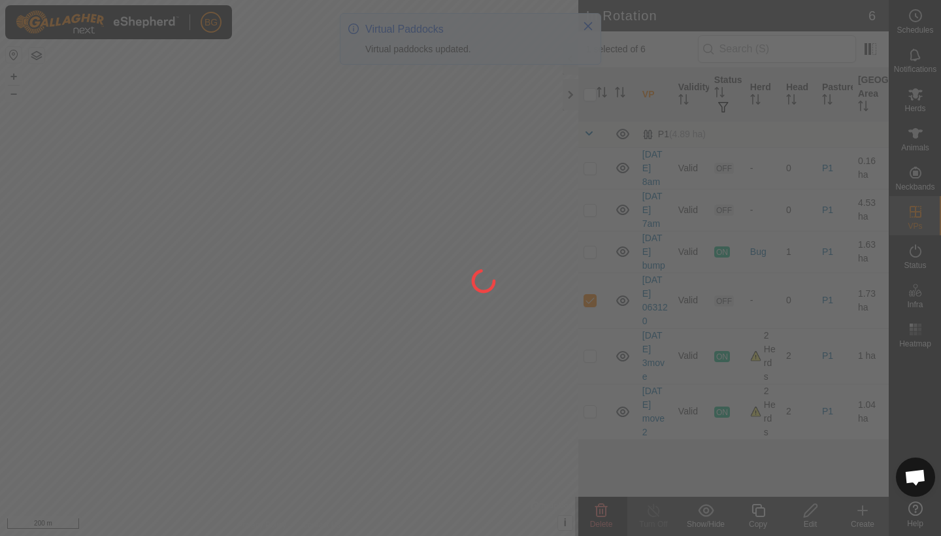
checkbox input "false"
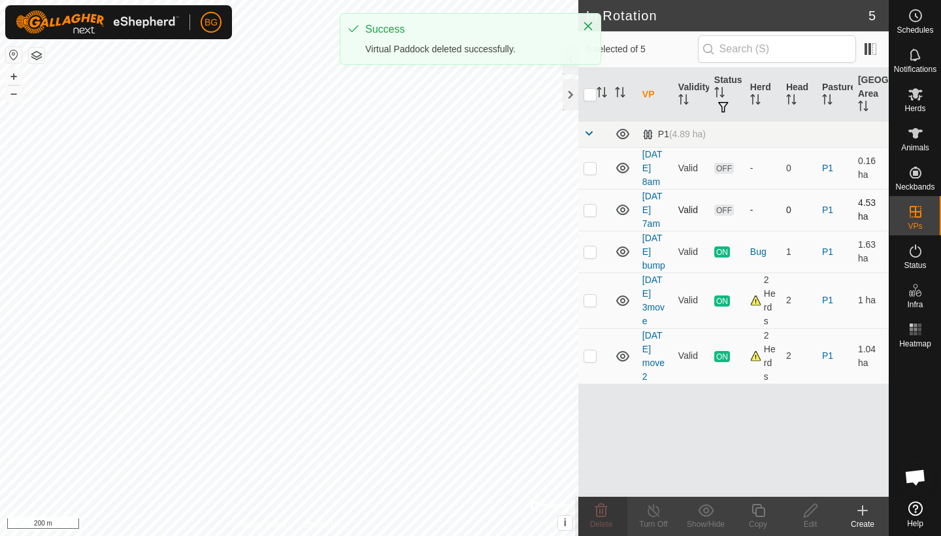
click at [588, 209] on p-checkbox at bounding box center [589, 209] width 13 height 10
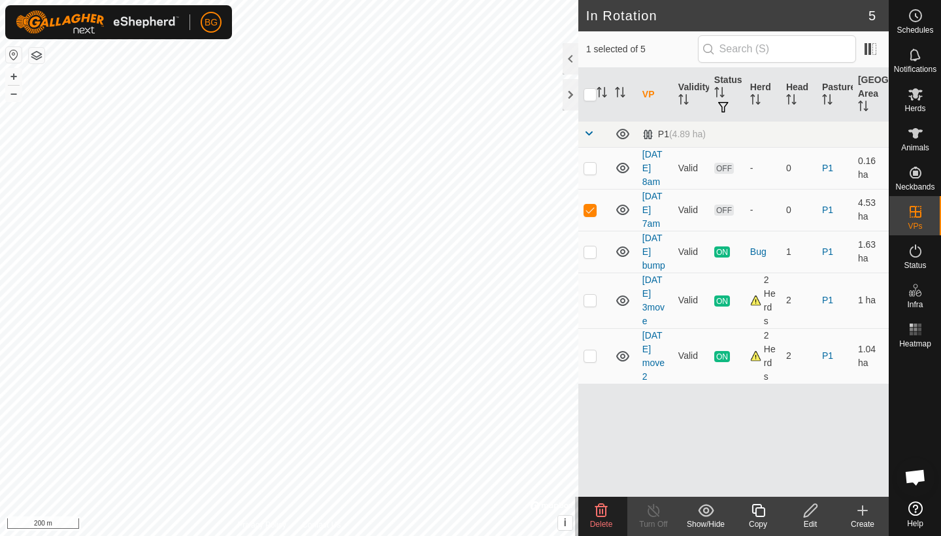
click at [605, 512] on icon at bounding box center [601, 510] width 12 height 13
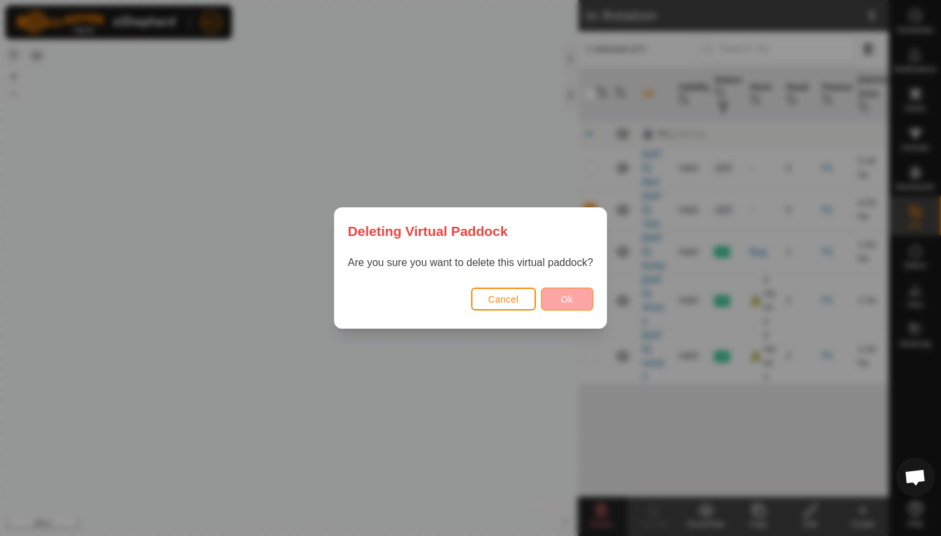
click at [572, 297] on span "Ok" at bounding box center [566, 299] width 12 height 10
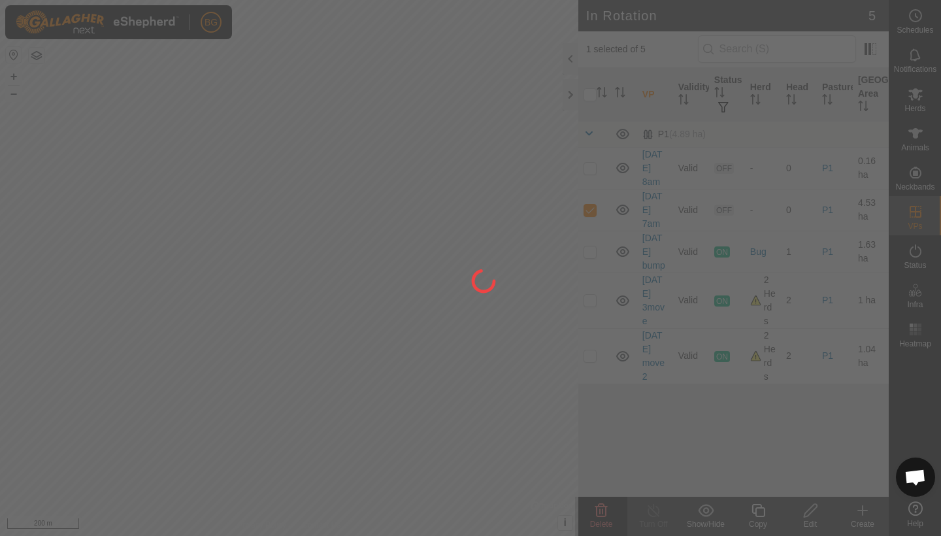
checkbox input "false"
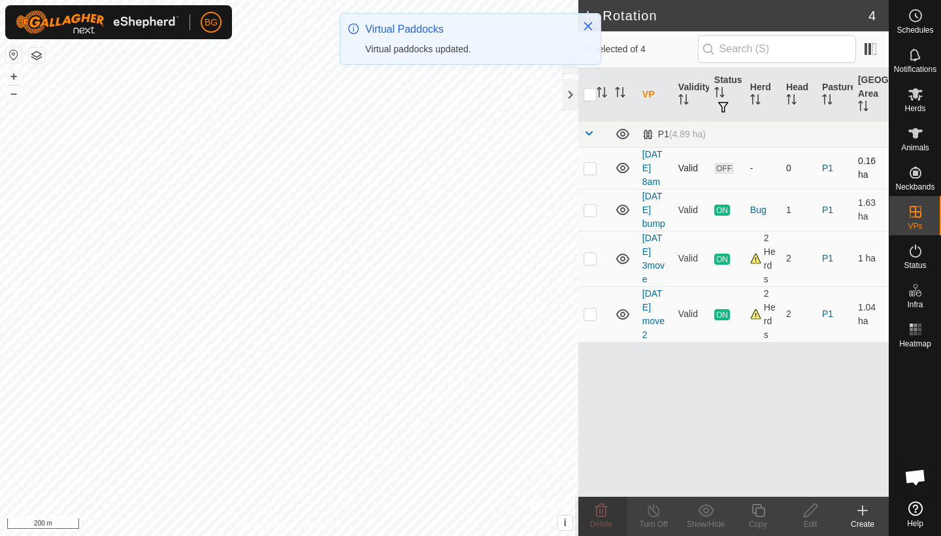
click at [587, 169] on p-checkbox at bounding box center [589, 168] width 13 height 10
checkbox input "true"
click at [601, 519] on span "Delete" at bounding box center [601, 523] width 23 height 9
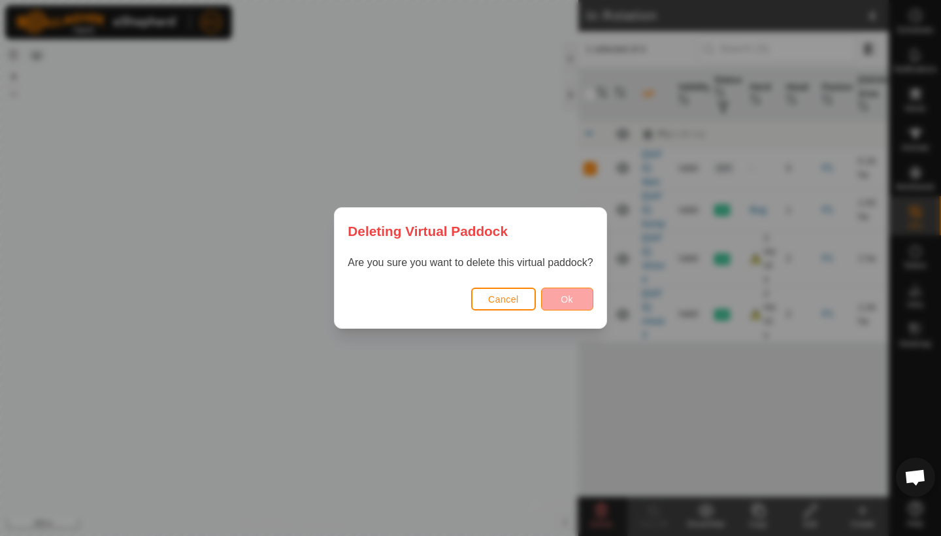
click at [564, 296] on span "Ok" at bounding box center [566, 299] width 12 height 10
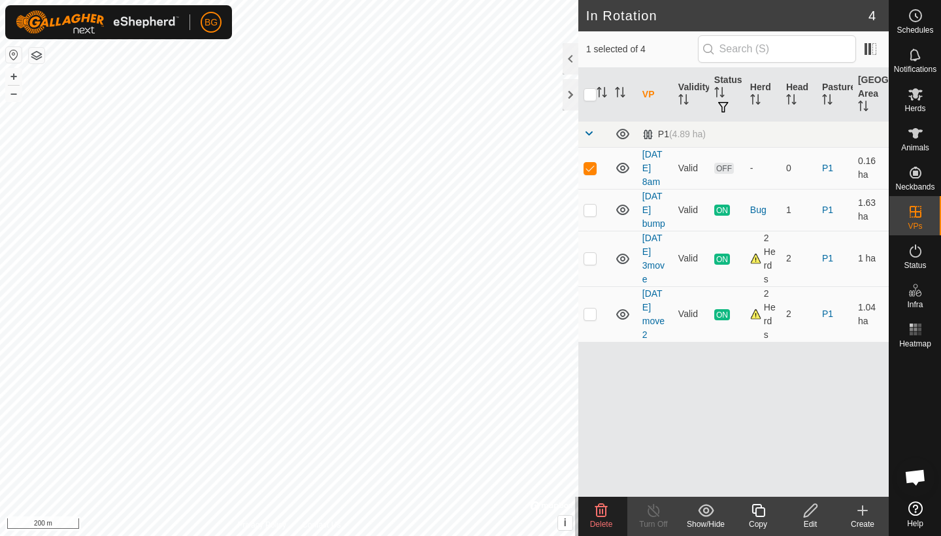
click at [599, 513] on icon at bounding box center [601, 510] width 12 height 13
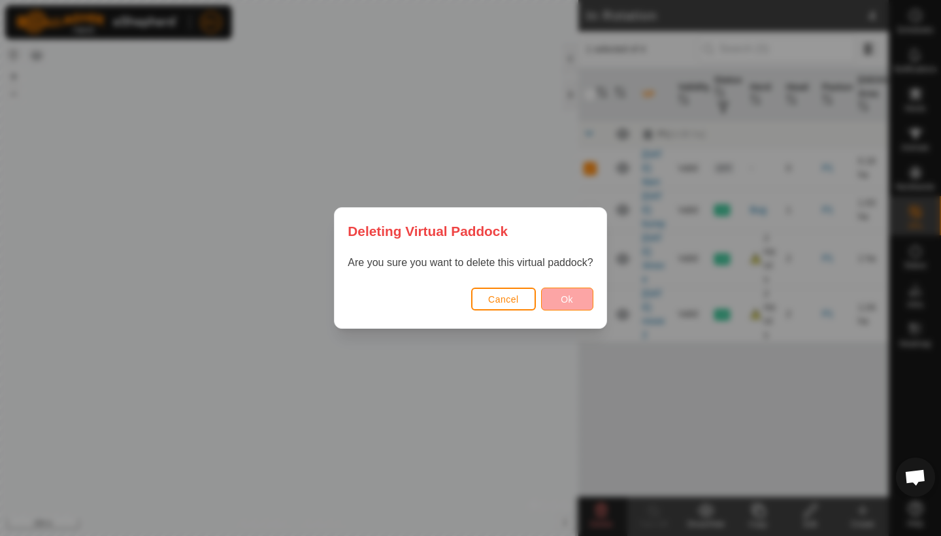
click at [571, 302] on span "Ok" at bounding box center [566, 299] width 12 height 10
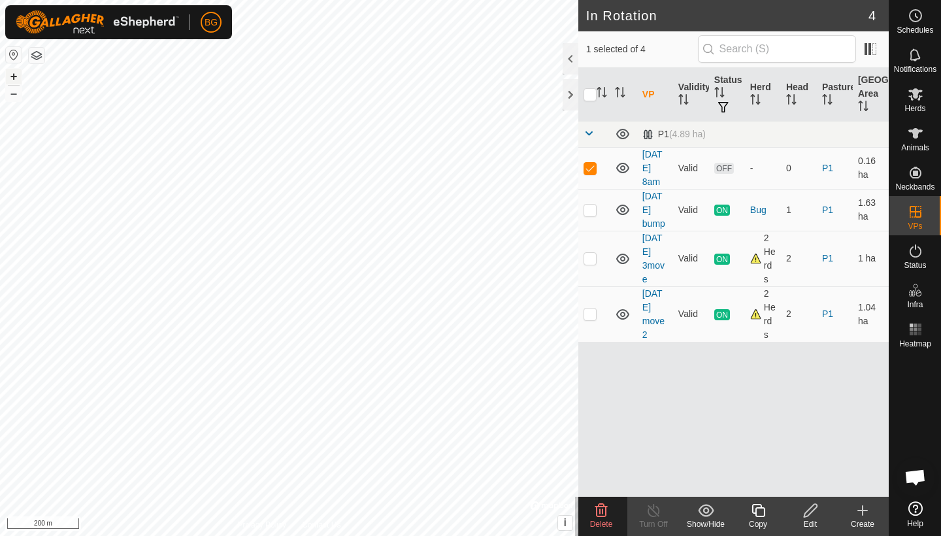
click at [16, 75] on button "+" at bounding box center [14, 77] width 16 height 16
click at [12, 78] on button "+" at bounding box center [14, 77] width 16 height 16
click at [12, 80] on button "+" at bounding box center [14, 77] width 16 height 16
click at [861, 510] on icon at bounding box center [862, 510] width 9 height 0
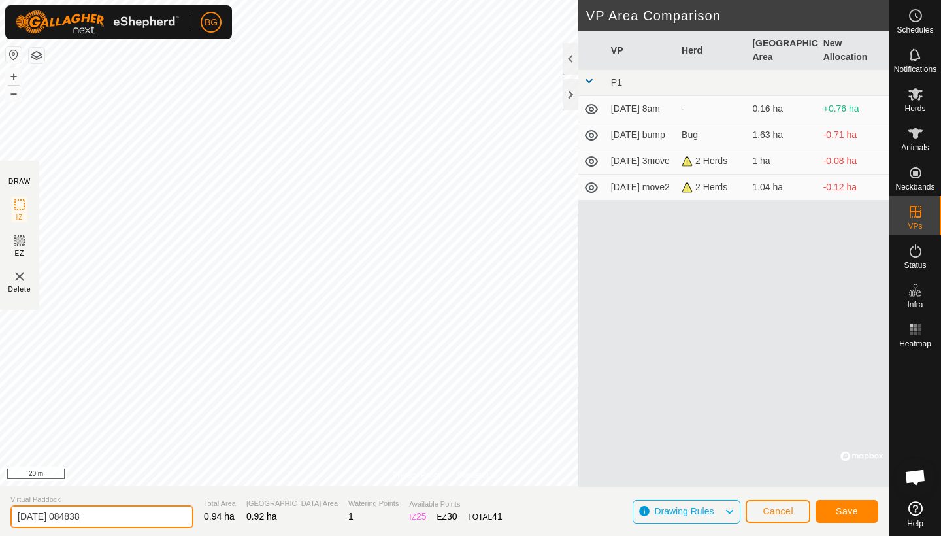
click at [112, 522] on input "[DATE] 084838" at bounding box center [101, 516] width 183 height 23
type input "[DATE] bug bait"
drag, startPoint x: 111, startPoint y: 494, endPoint x: 849, endPoint y: 508, distance: 737.6
click at [849, 508] on span "Save" at bounding box center [846, 511] width 22 height 10
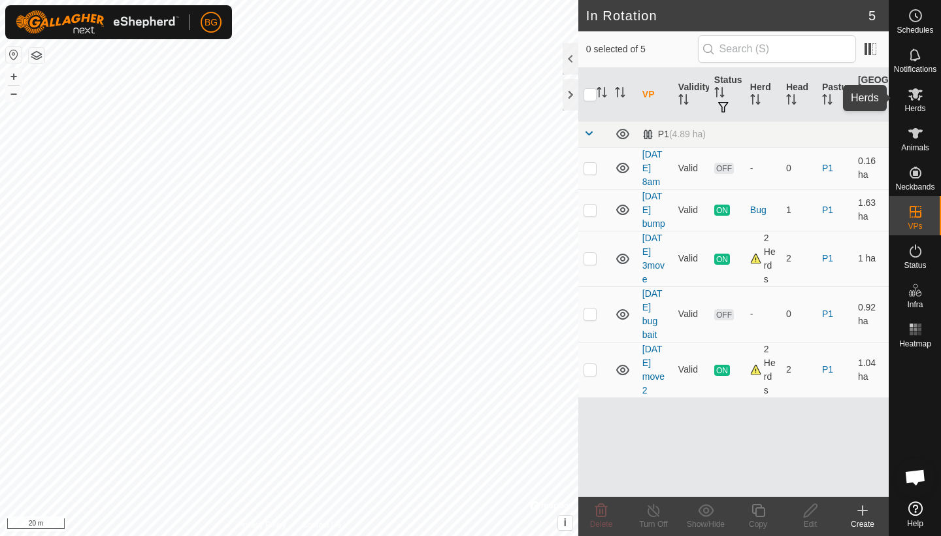
click at [911, 97] on icon at bounding box center [915, 94] width 14 height 12
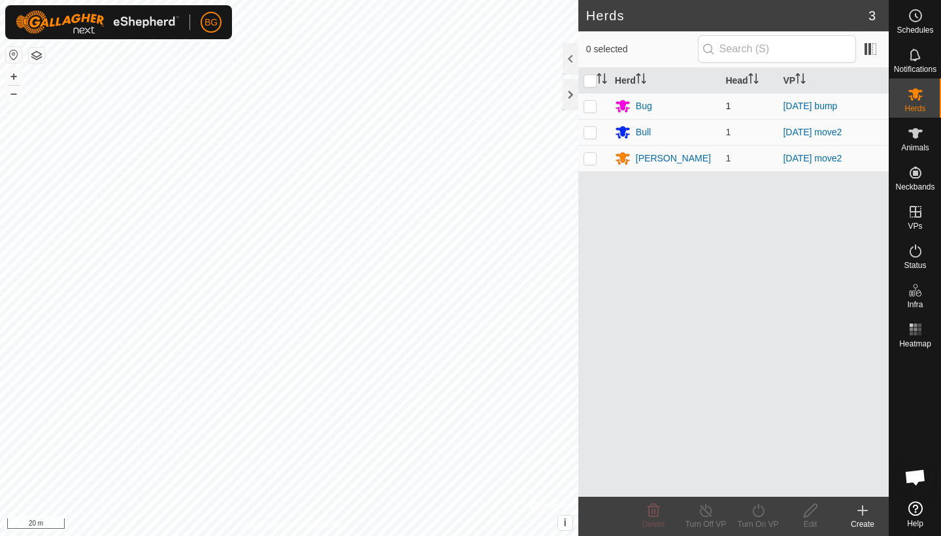
click at [587, 106] on p-checkbox at bounding box center [589, 106] width 13 height 10
checkbox input "true"
click at [755, 518] on div "Turn On VP" at bounding box center [758, 524] width 52 height 12
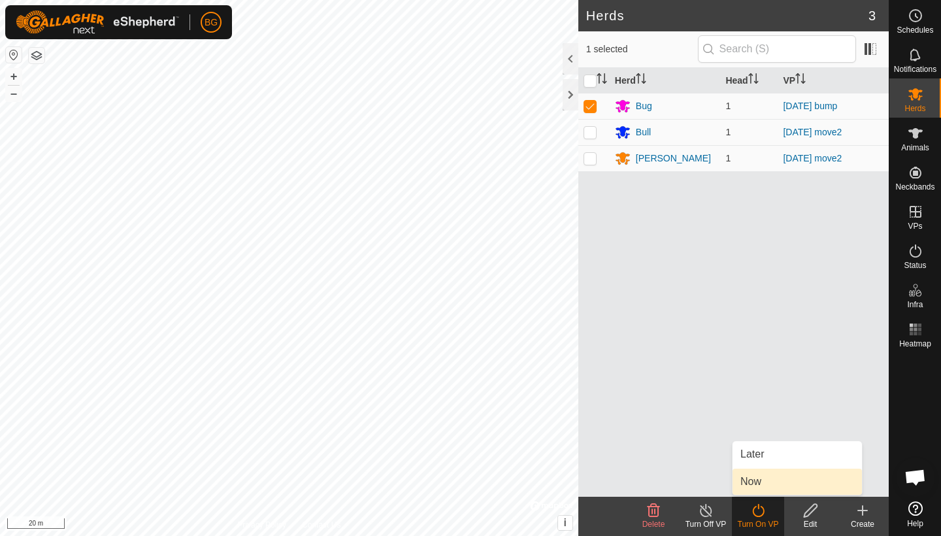
click at [755, 484] on link "Now" at bounding box center [796, 481] width 129 height 26
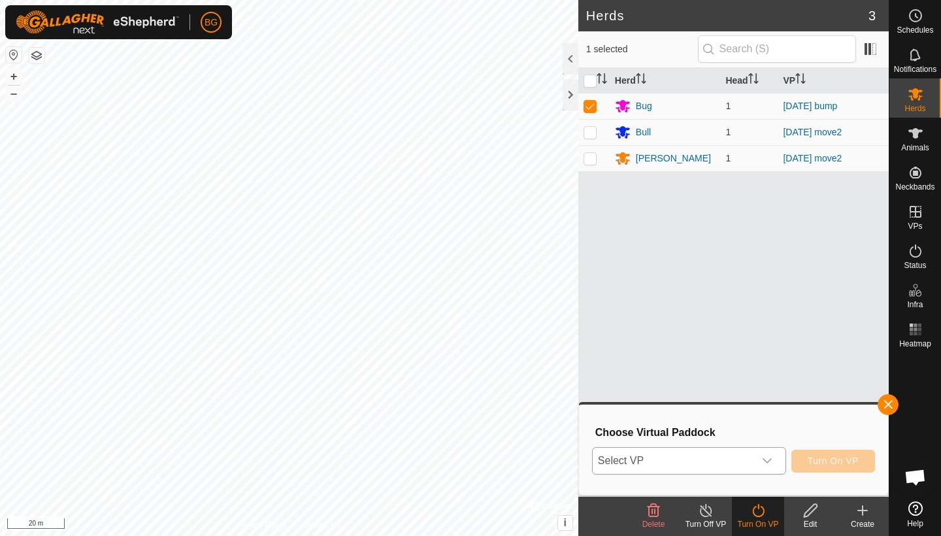
click at [766, 461] on icon "dropdown trigger" at bounding box center [767, 460] width 10 height 10
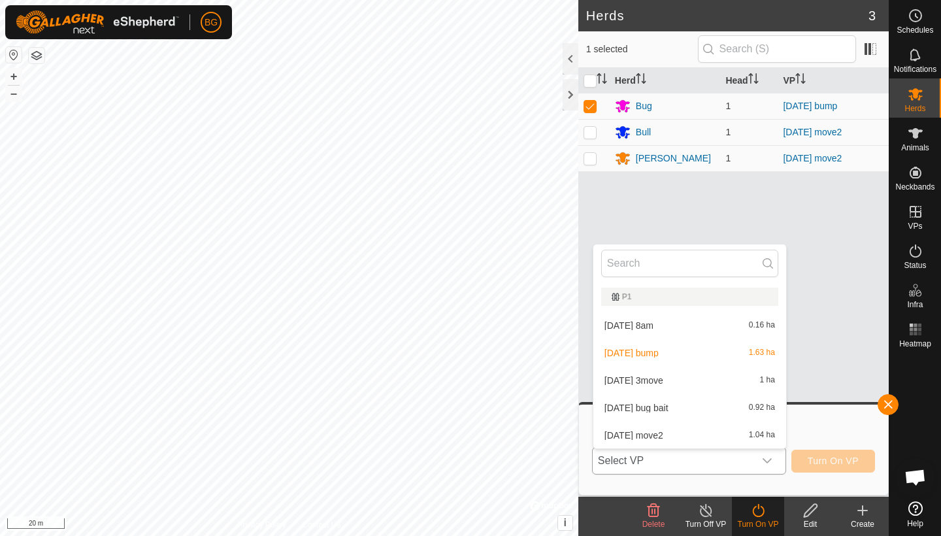
click at [704, 407] on li "[DATE] bug bait 0.92 ha" at bounding box center [689, 408] width 193 height 26
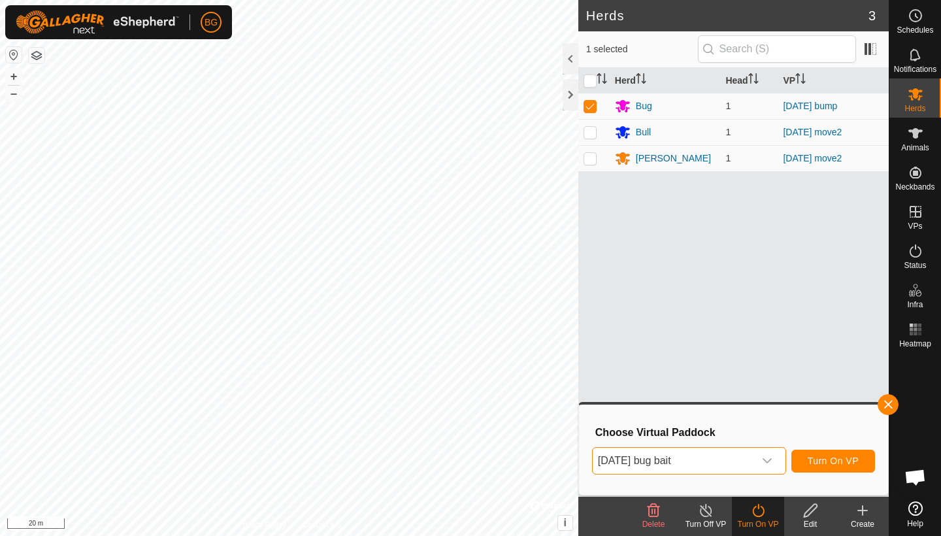
click at [822, 462] on span "Turn On VP" at bounding box center [832, 460] width 51 height 10
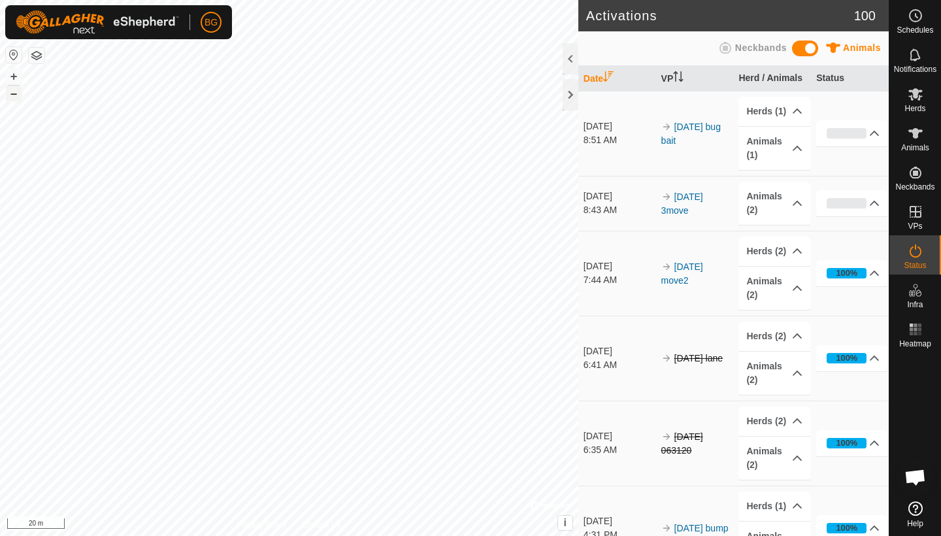
click at [14, 95] on button "–" at bounding box center [14, 94] width 16 height 16
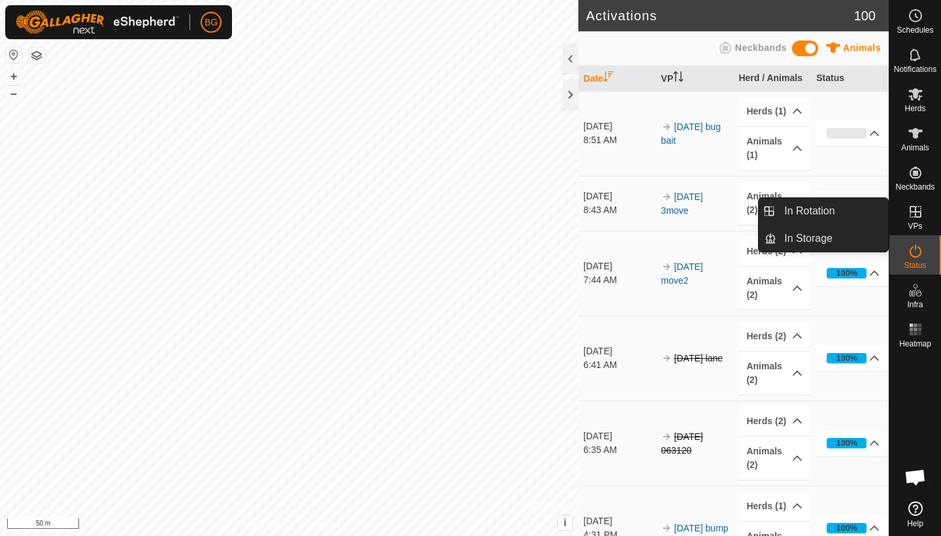
click at [917, 214] on icon at bounding box center [915, 212] width 16 height 16
click at [841, 216] on link "In Rotation" at bounding box center [832, 211] width 112 height 26
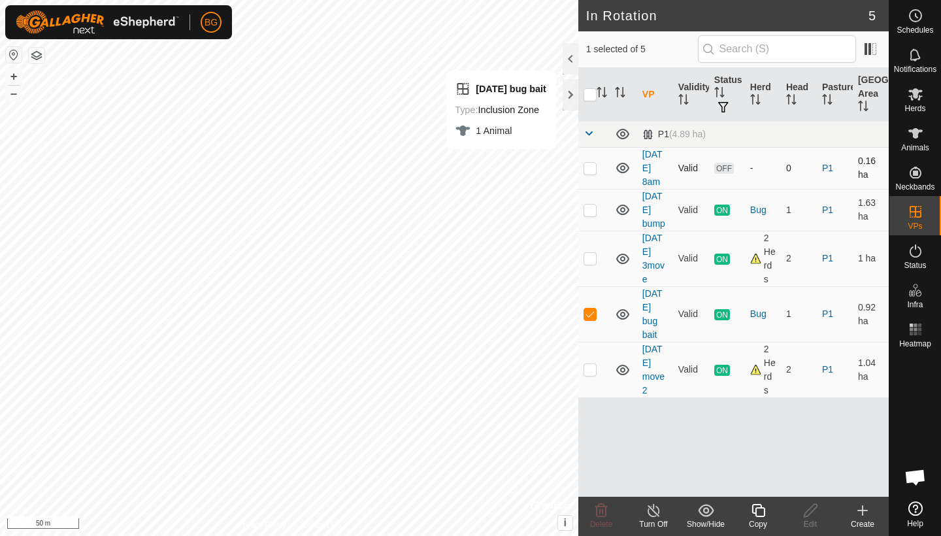
click at [587, 169] on p-checkbox at bounding box center [589, 168] width 13 height 10
checkbox input "false"
checkbox input "true"
checkbox input "false"
